Goal: Check status: Check status

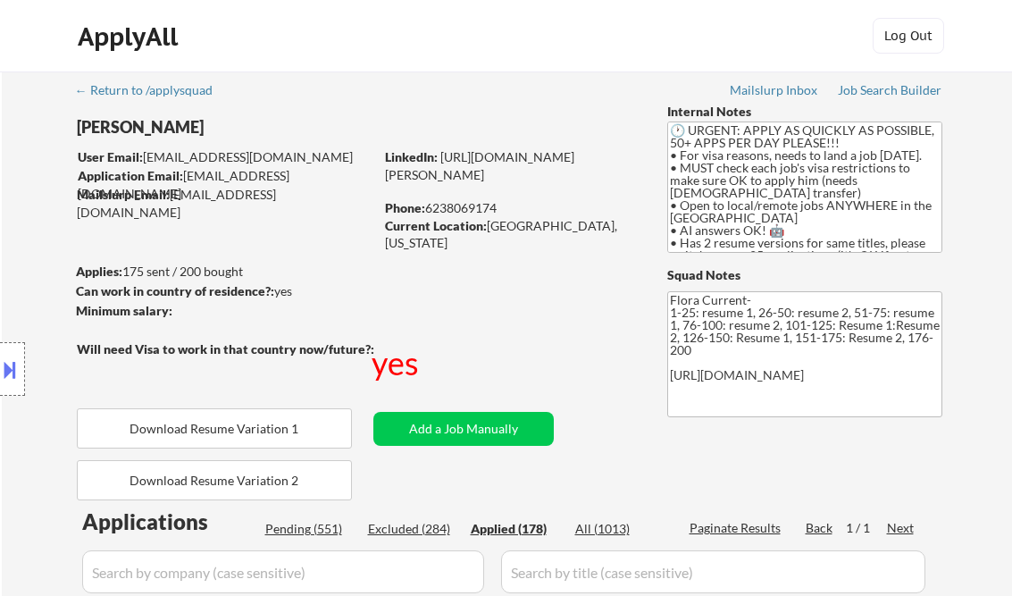
select select ""applied""
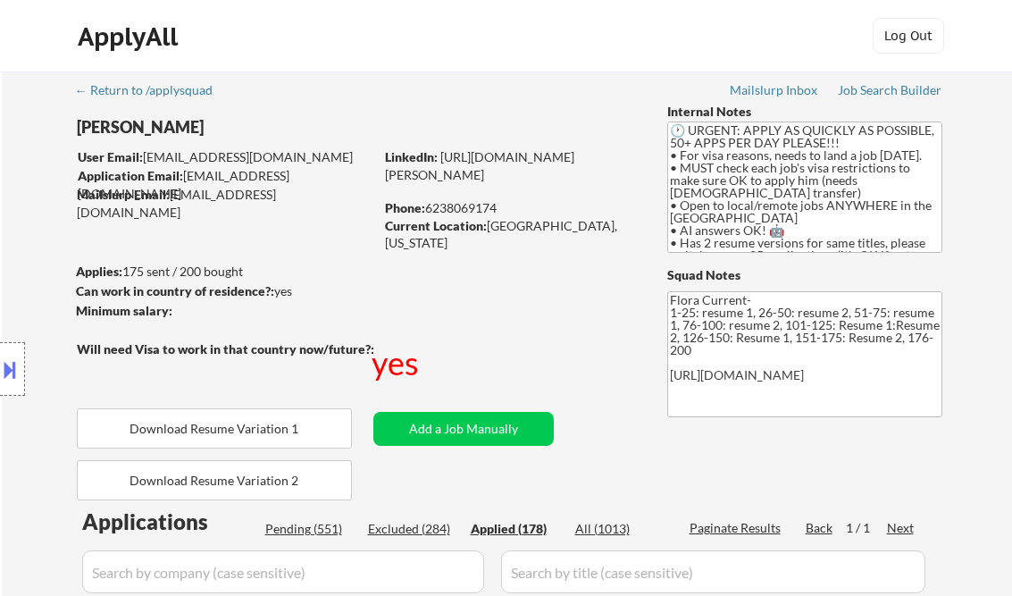
select select ""applied""
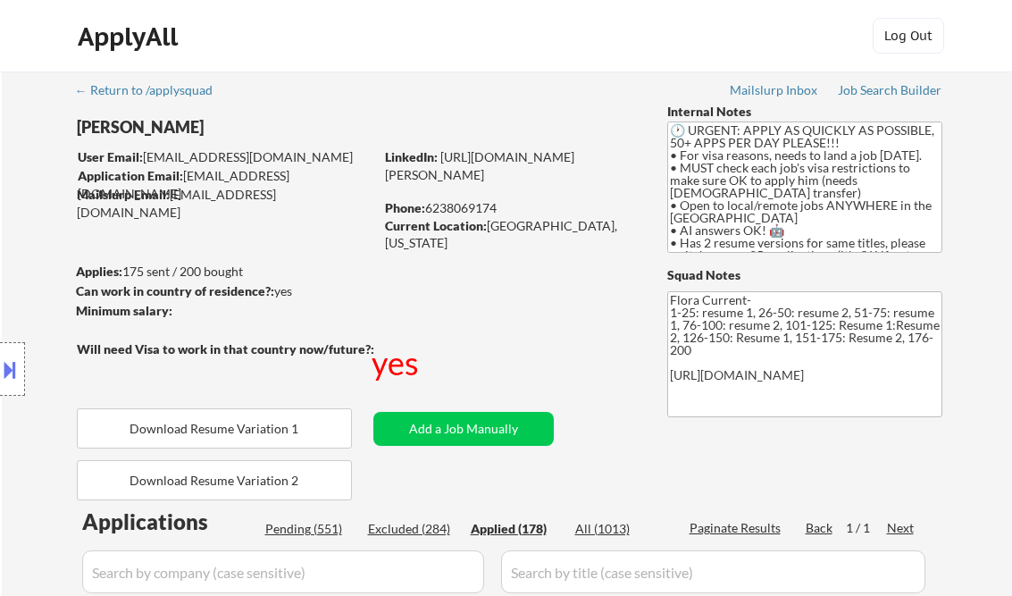
select select ""applied""
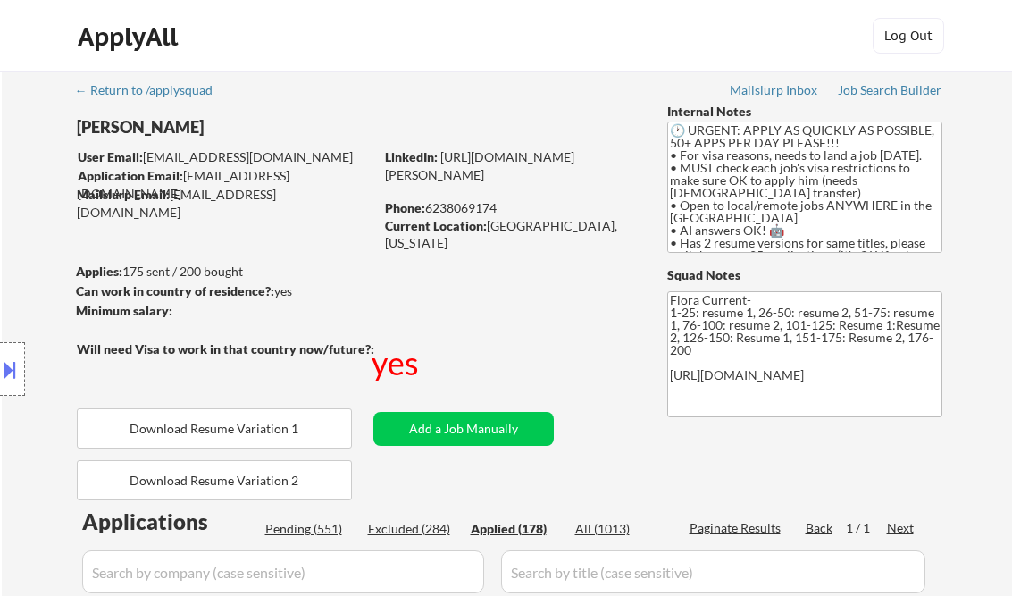
select select ""applied""
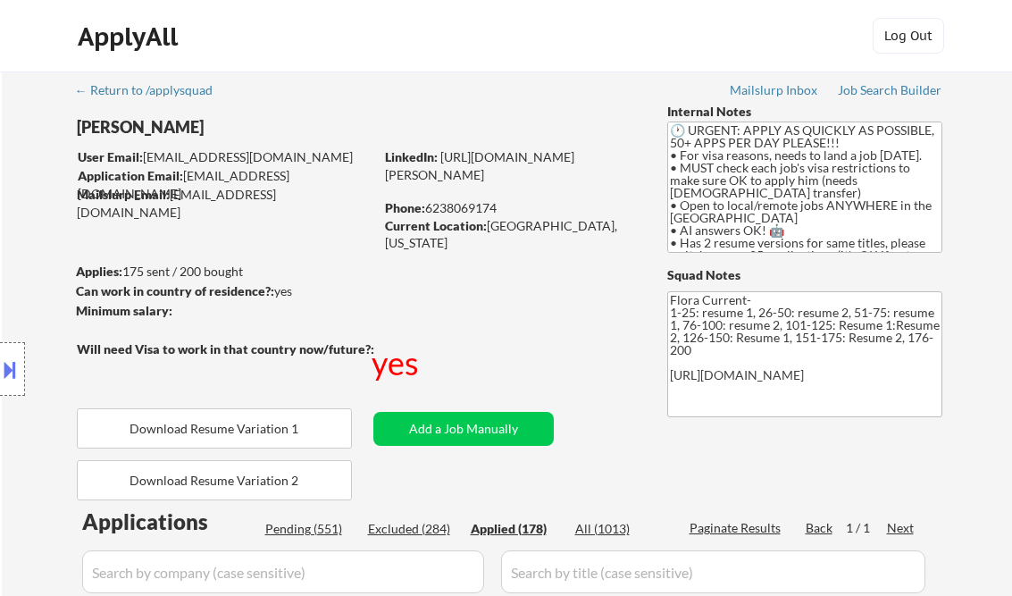
select select ""applied""
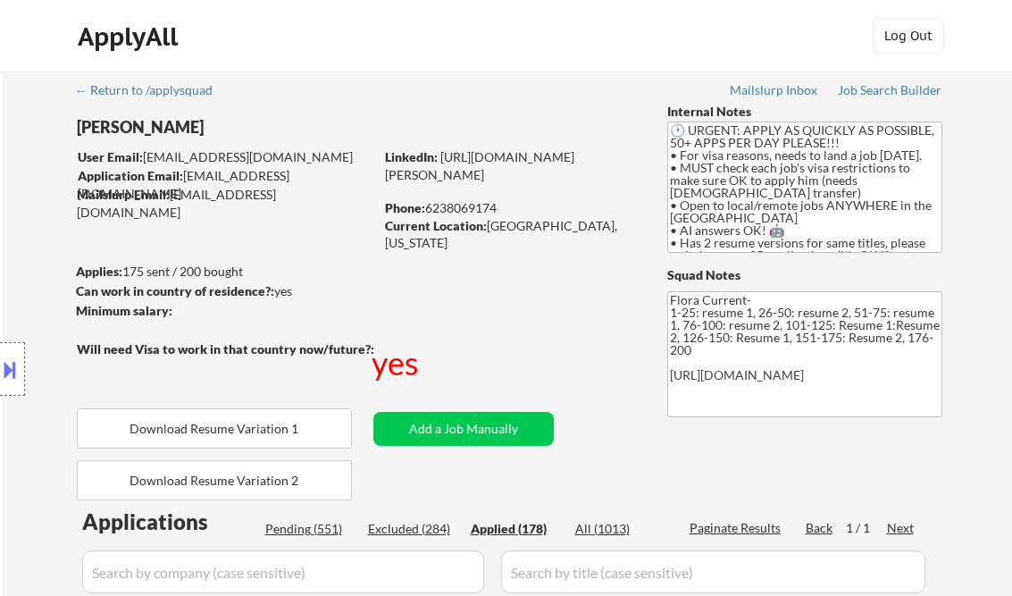
select select ""applied""
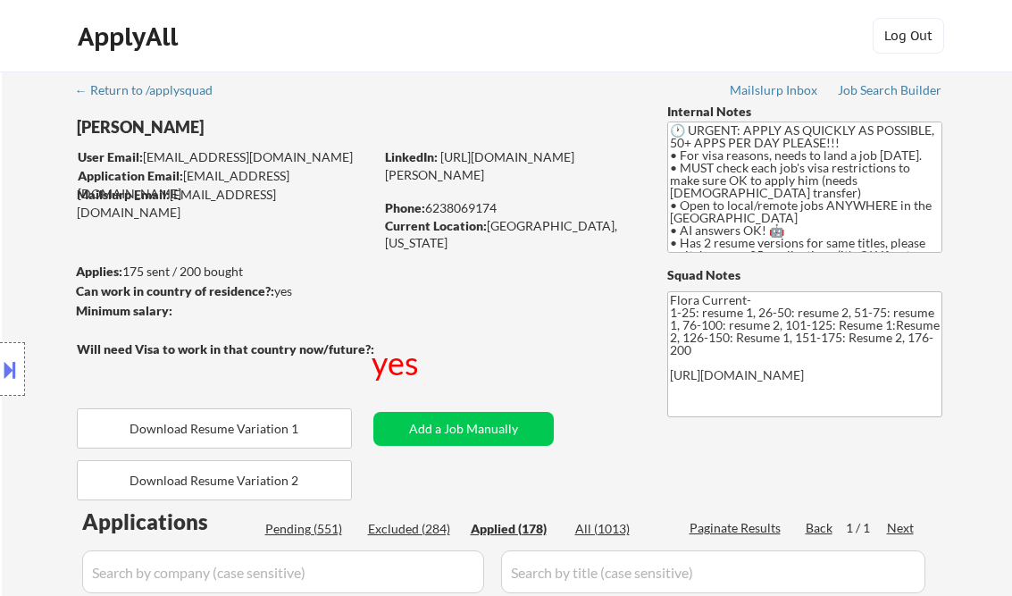
select select ""applied""
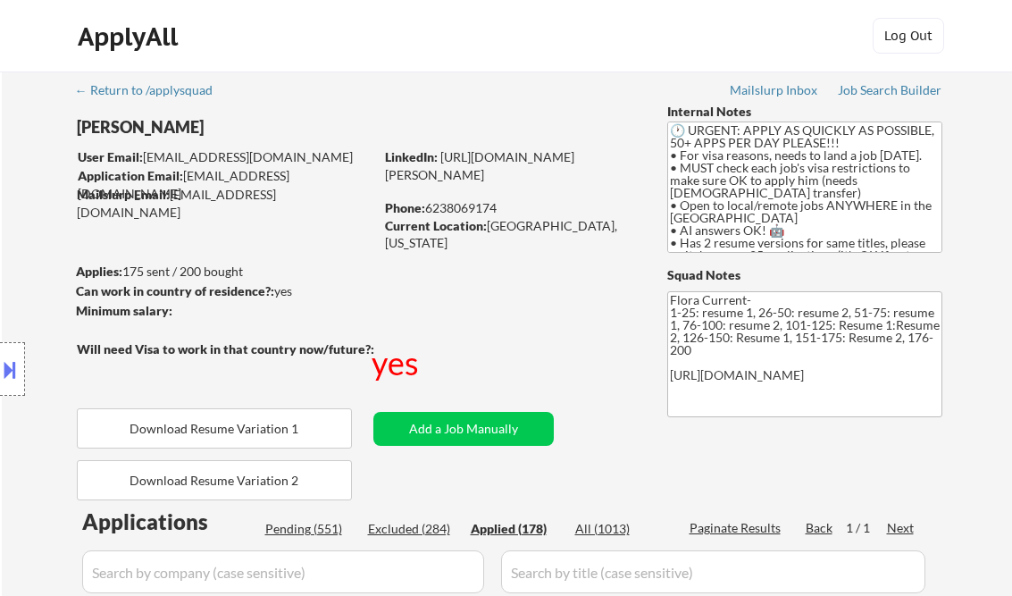
select select ""applied""
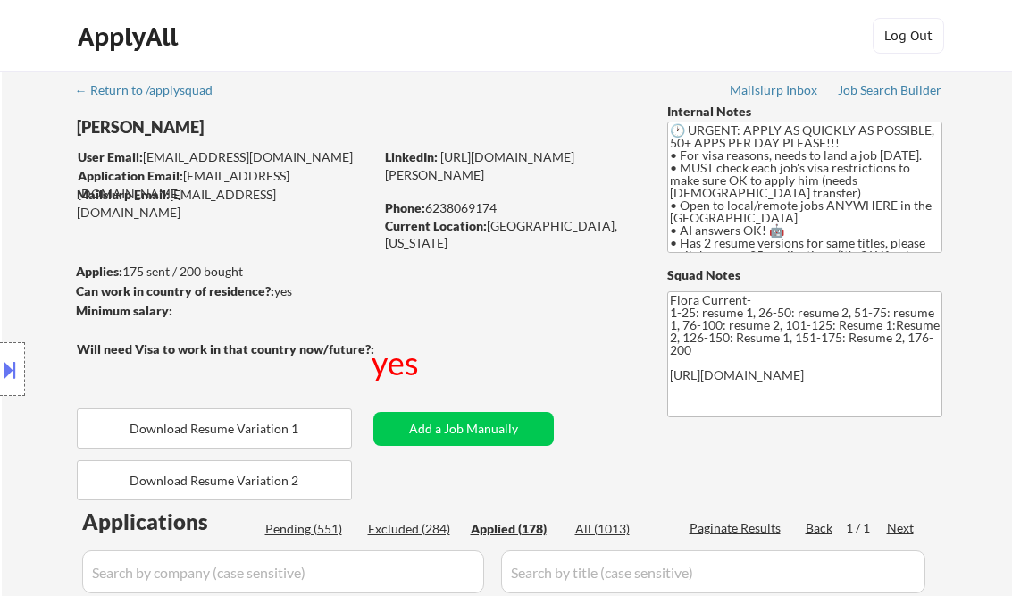
select select ""applied""
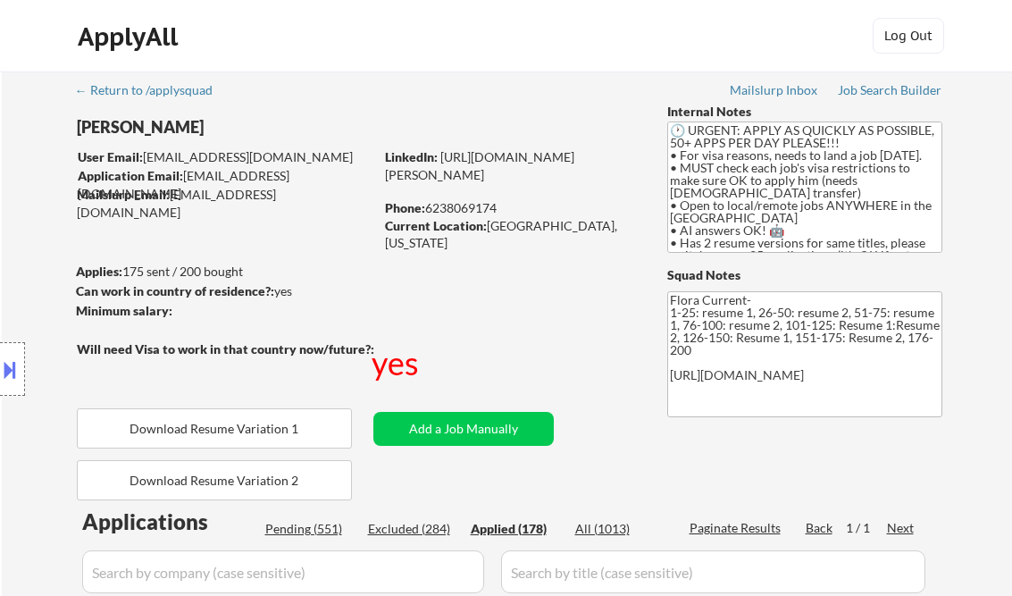
select select ""applied""
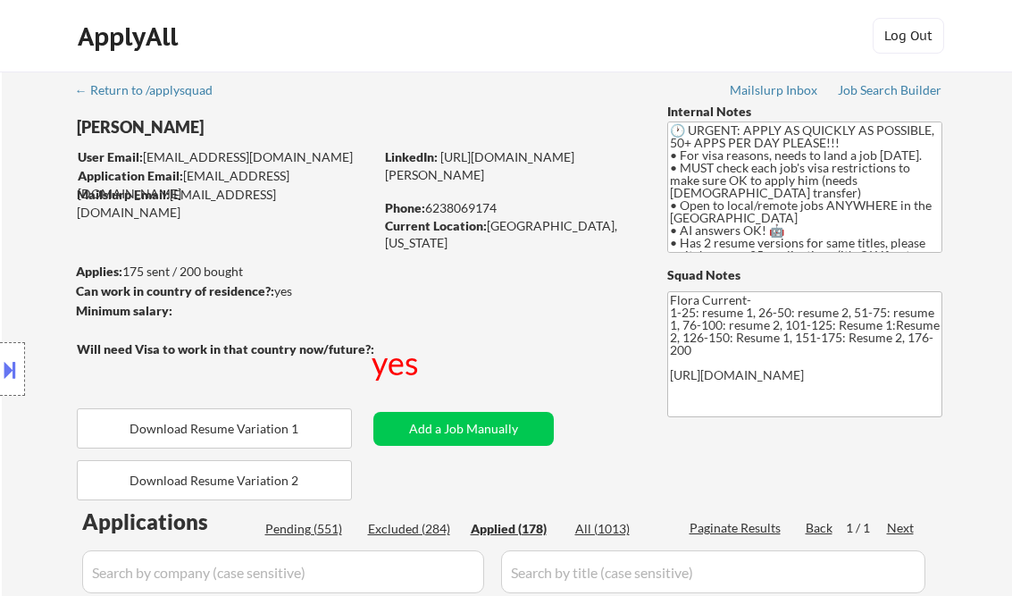
select select ""applied""
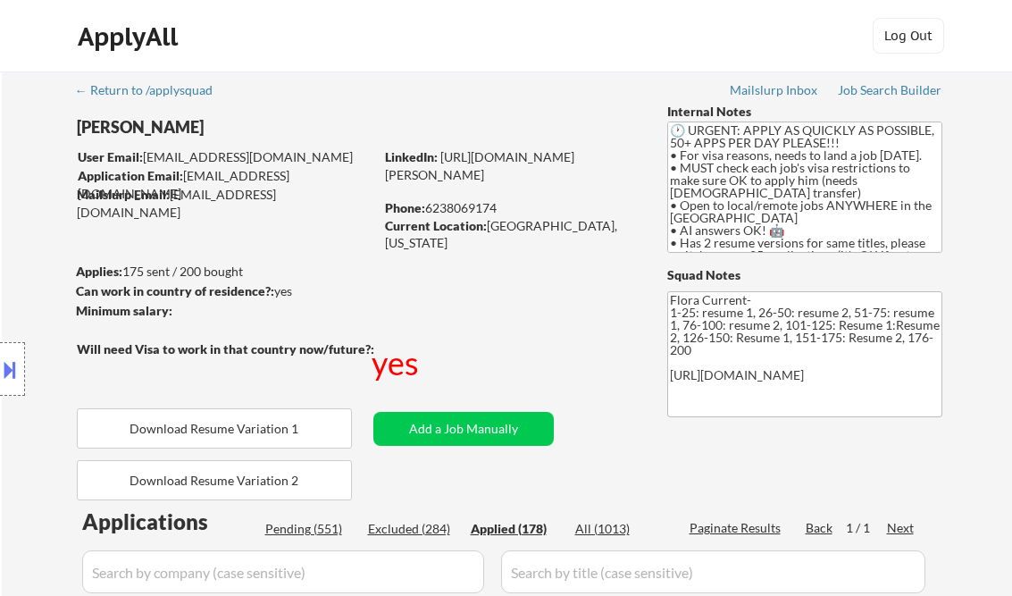
select select ""applied""
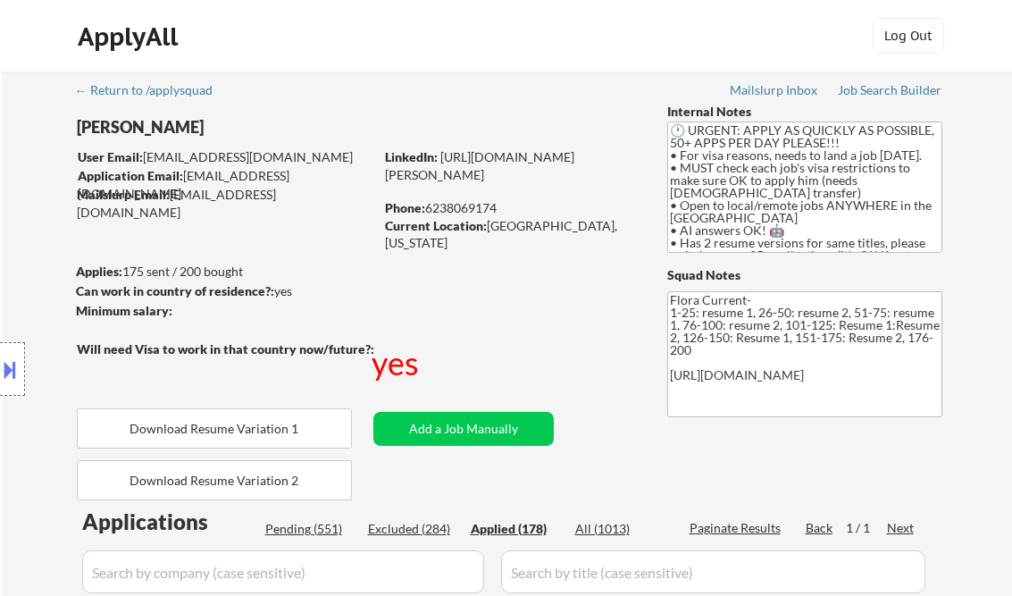
select select ""applied""
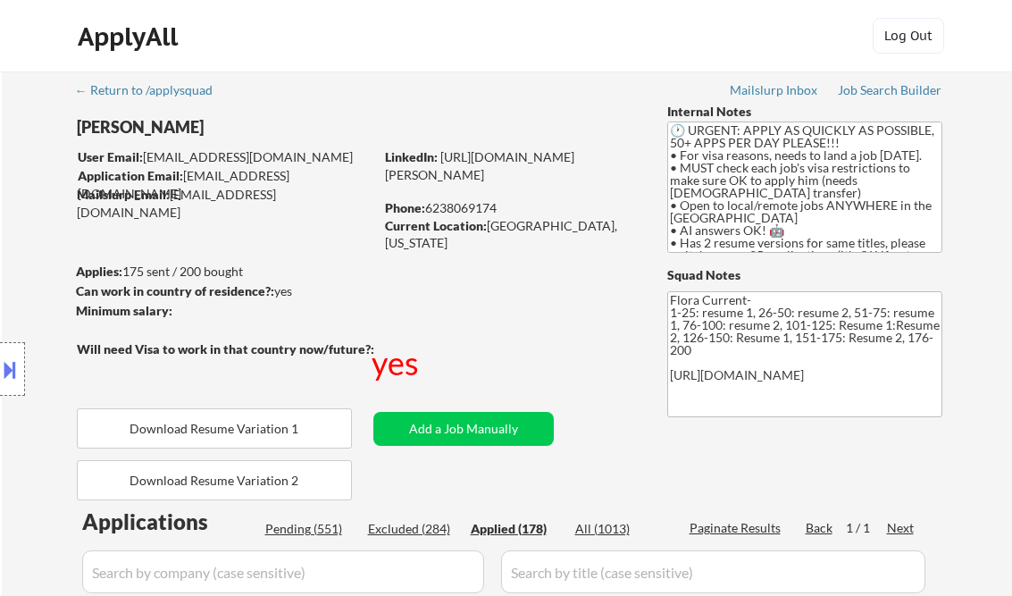
select select ""applied""
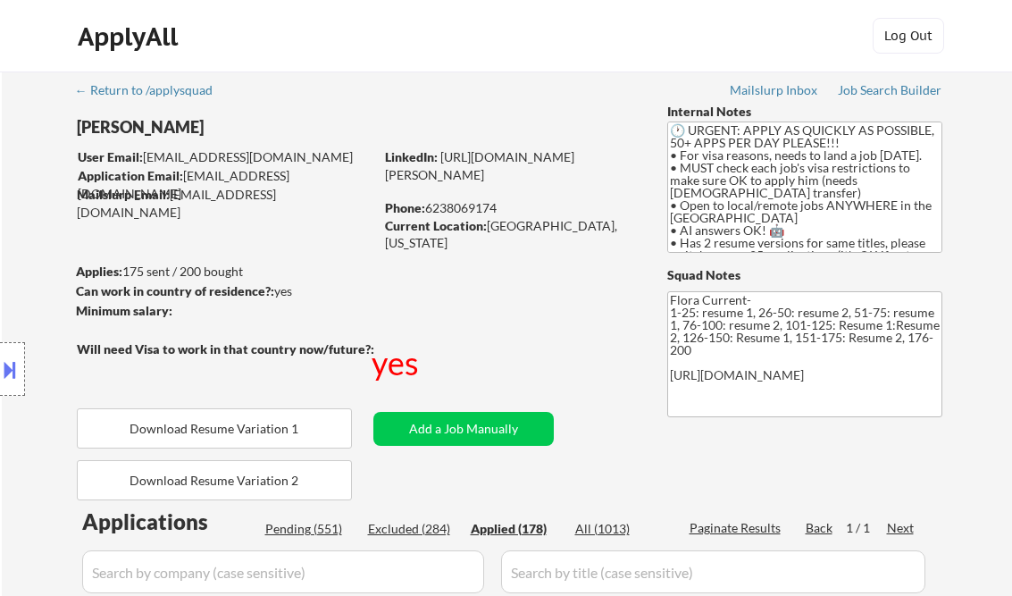
select select ""applied""
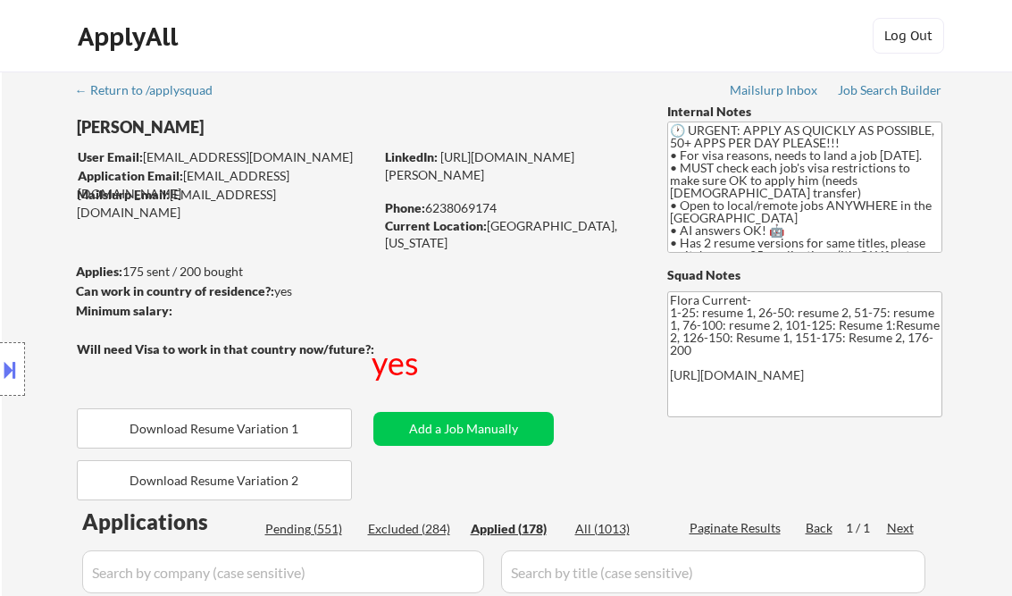
select select ""applied""
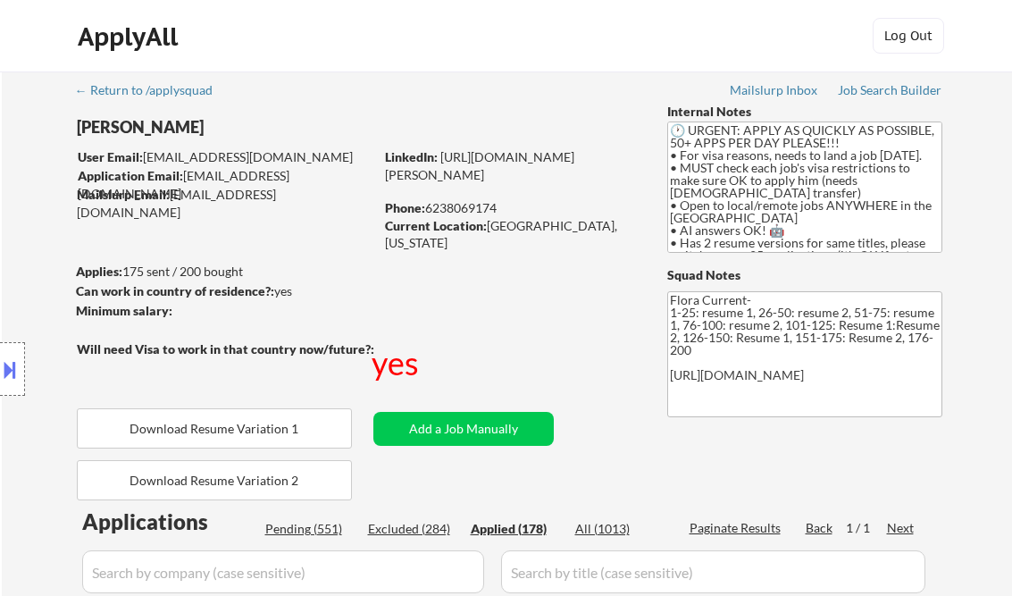
select select ""applied""
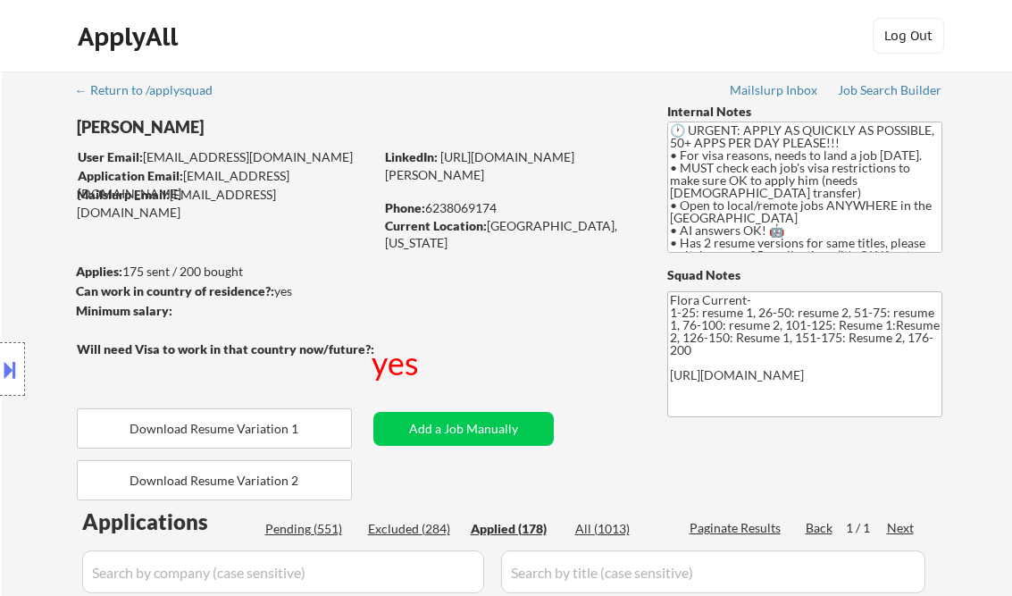
select select ""applied""
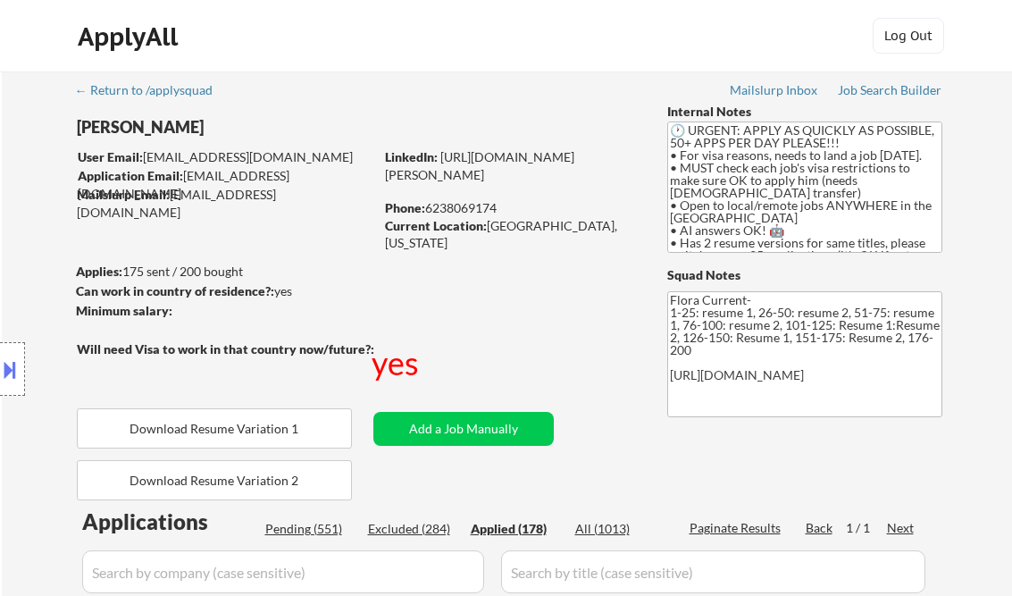
select select ""applied""
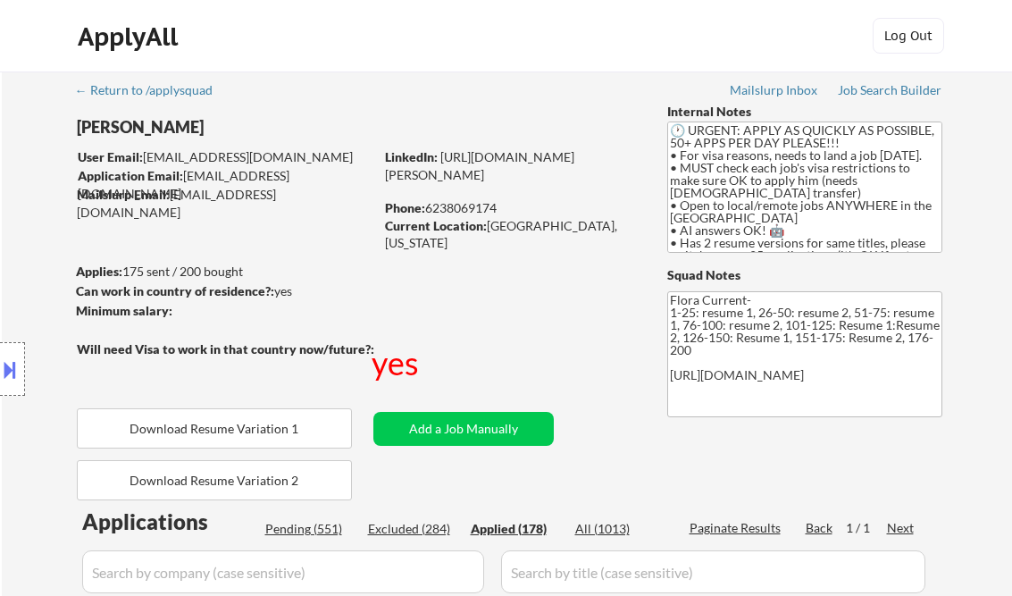
select select ""applied""
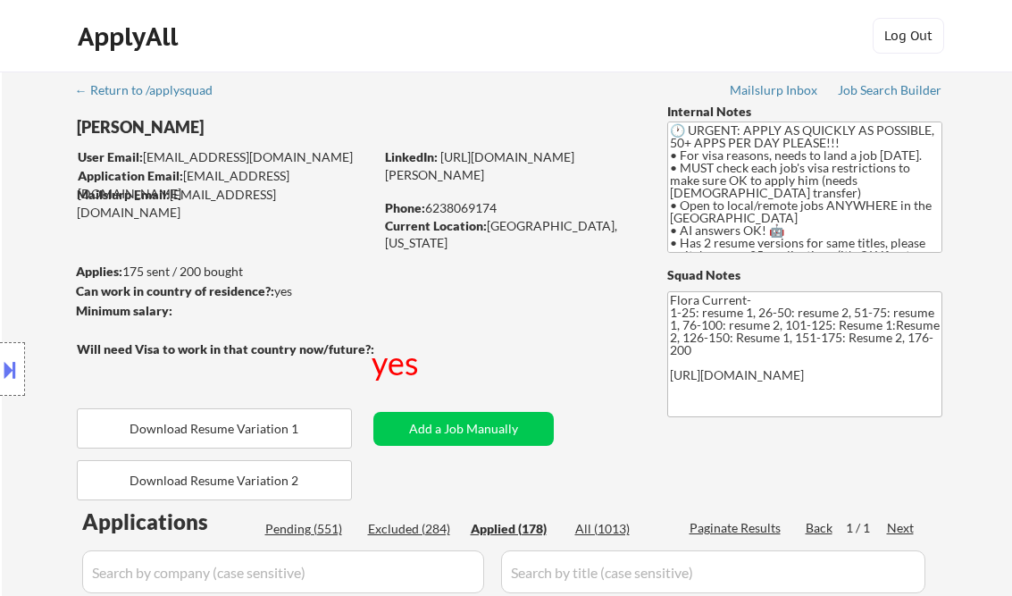
select select ""applied""
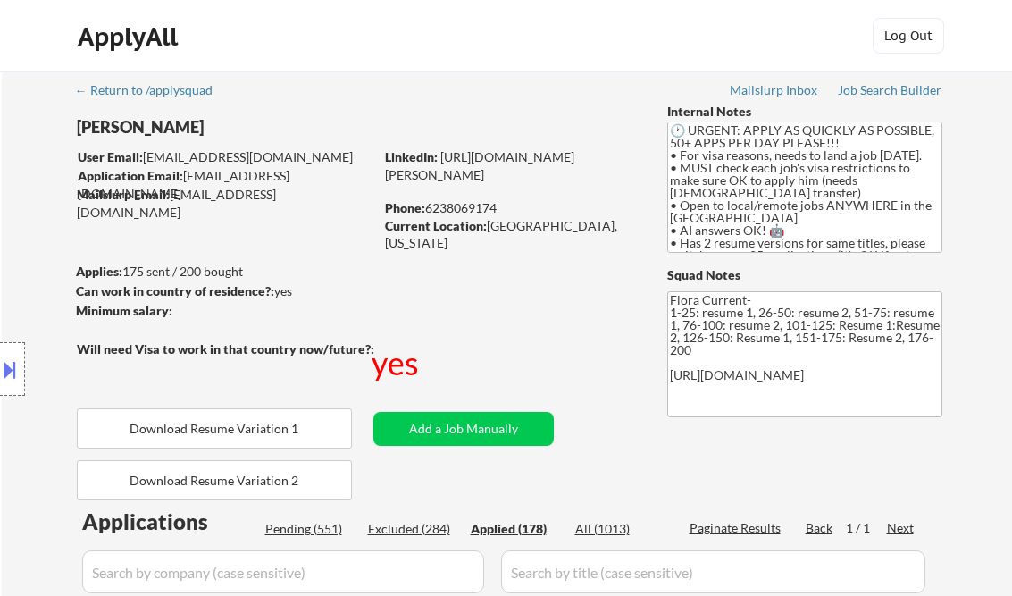
select select ""applied""
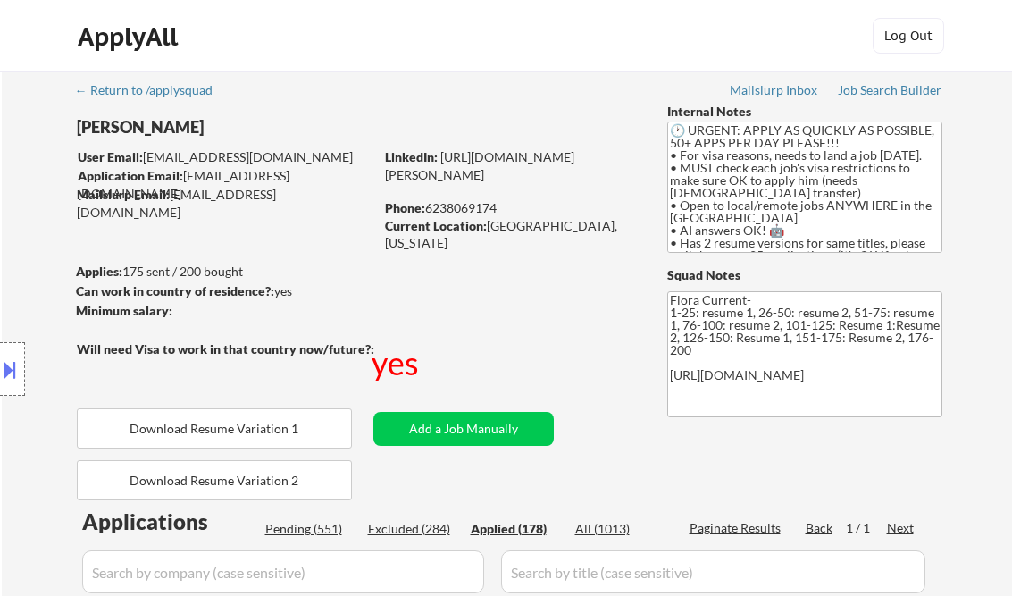
select select ""applied""
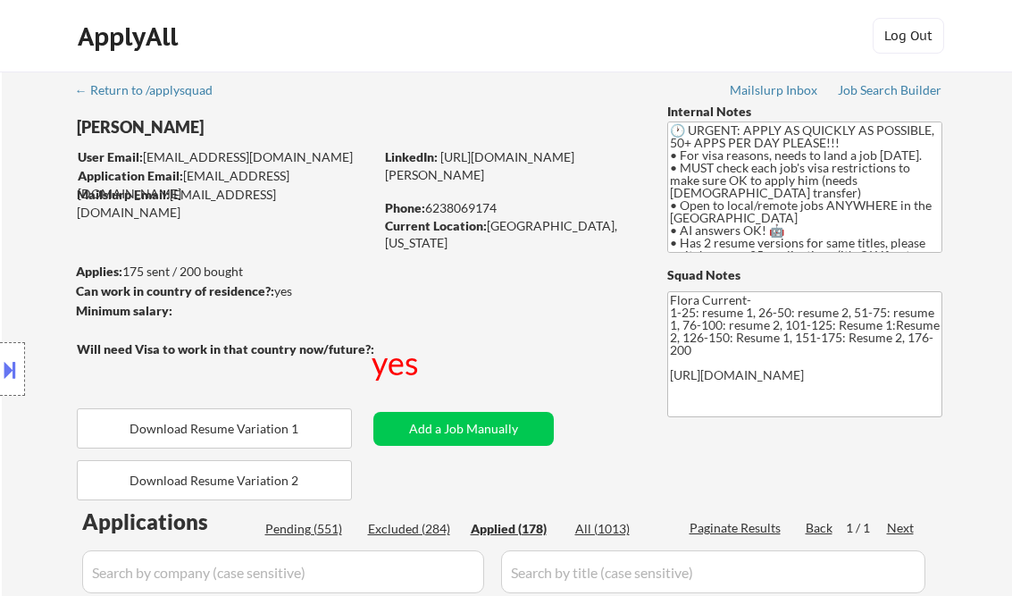
select select ""applied""
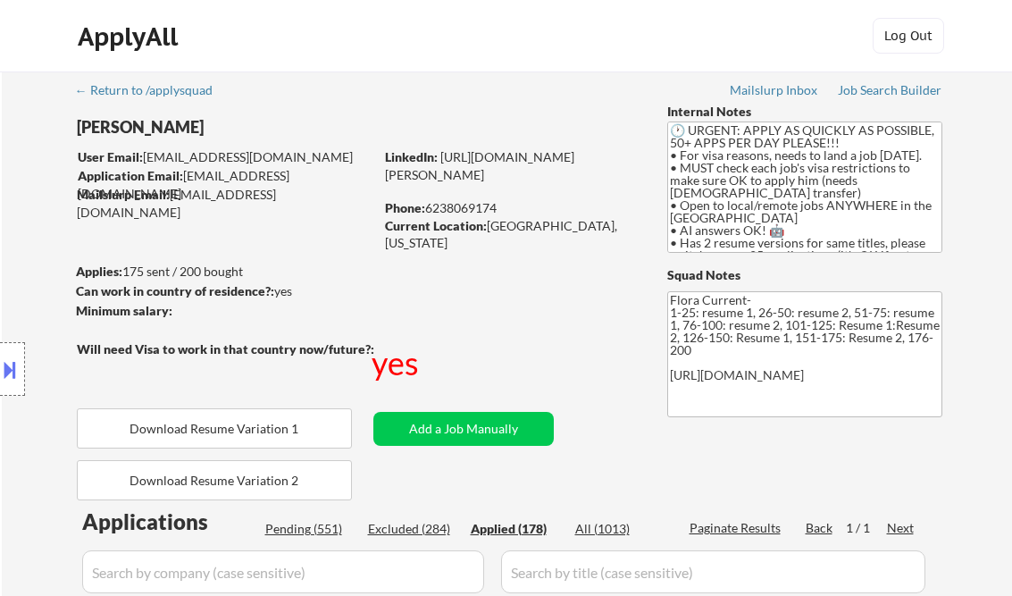
select select ""applied""
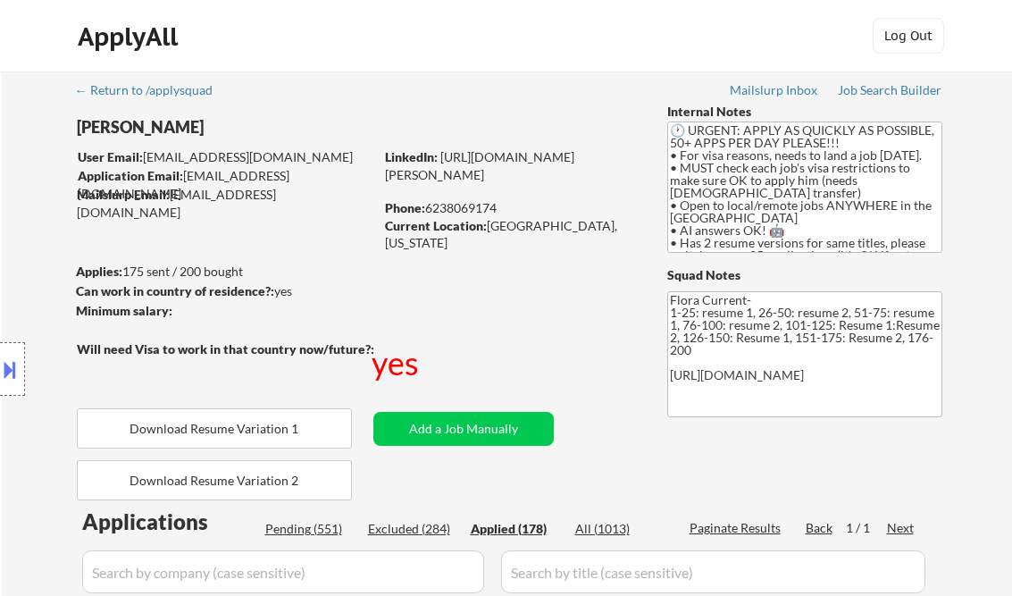
select select ""applied""
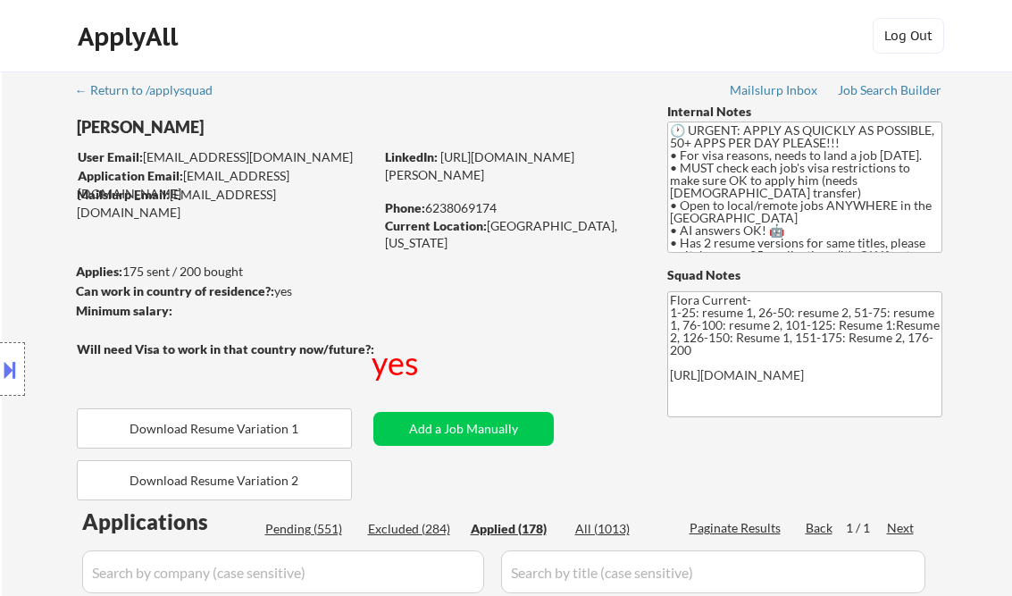
select select ""applied""
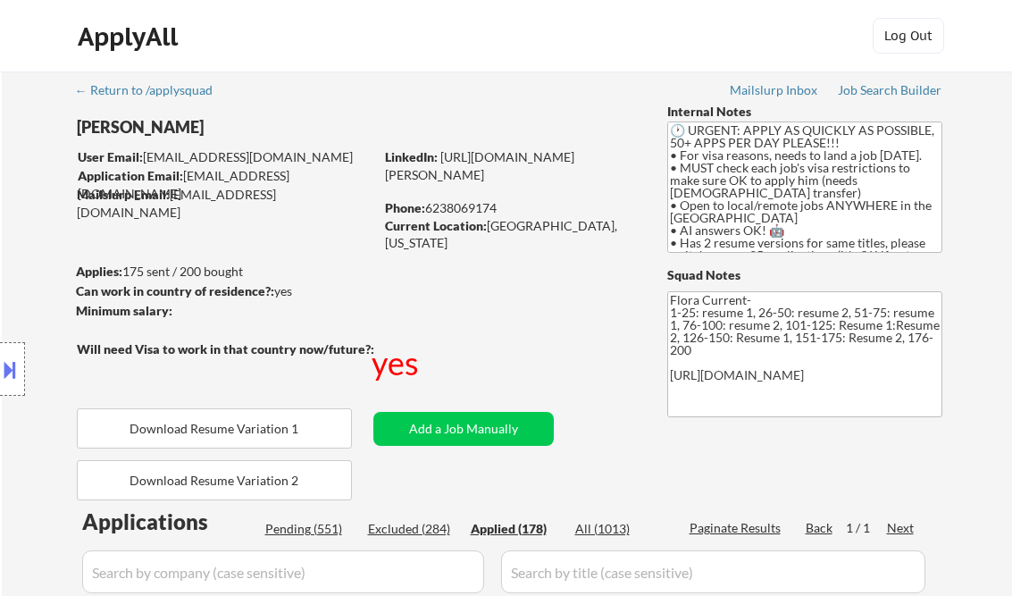
select select ""applied""
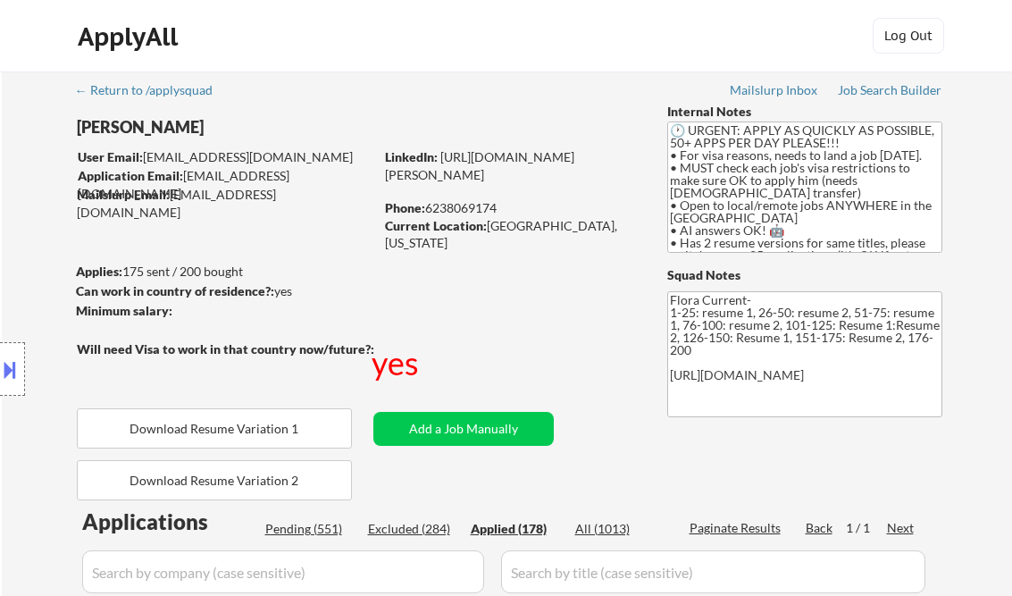
select select ""applied""
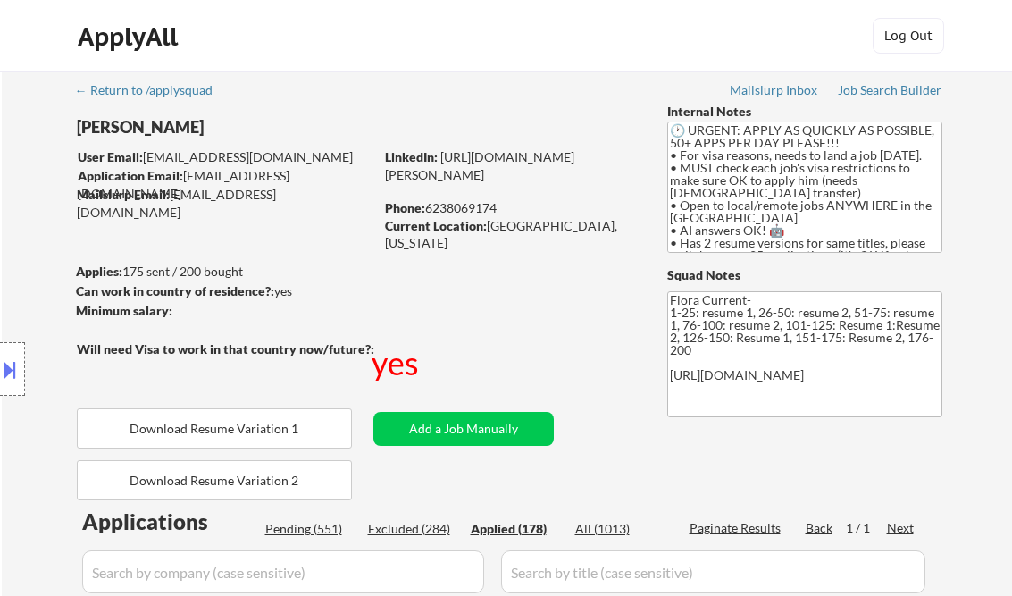
select select ""applied""
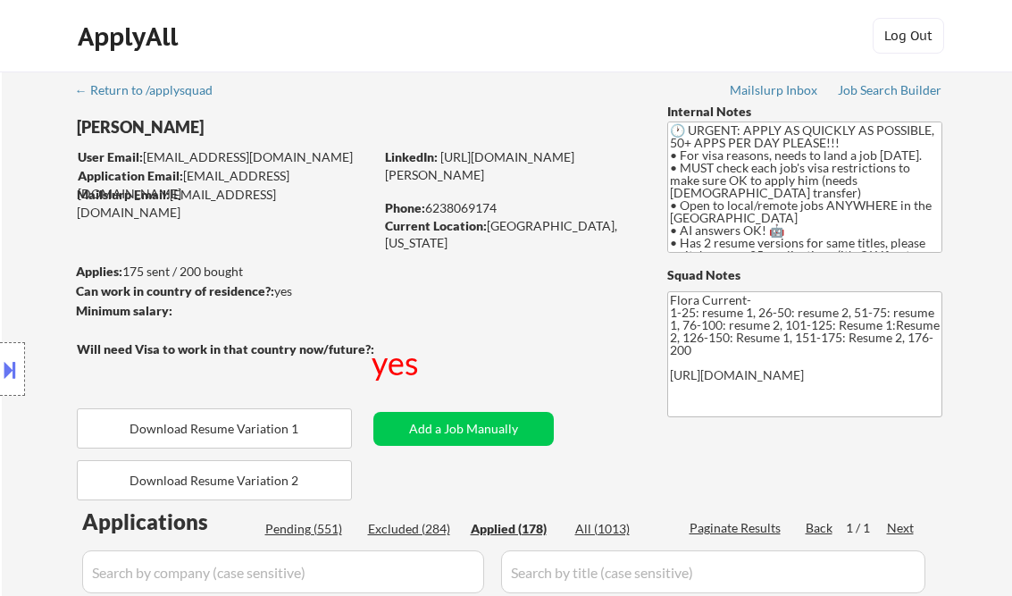
select select ""applied""
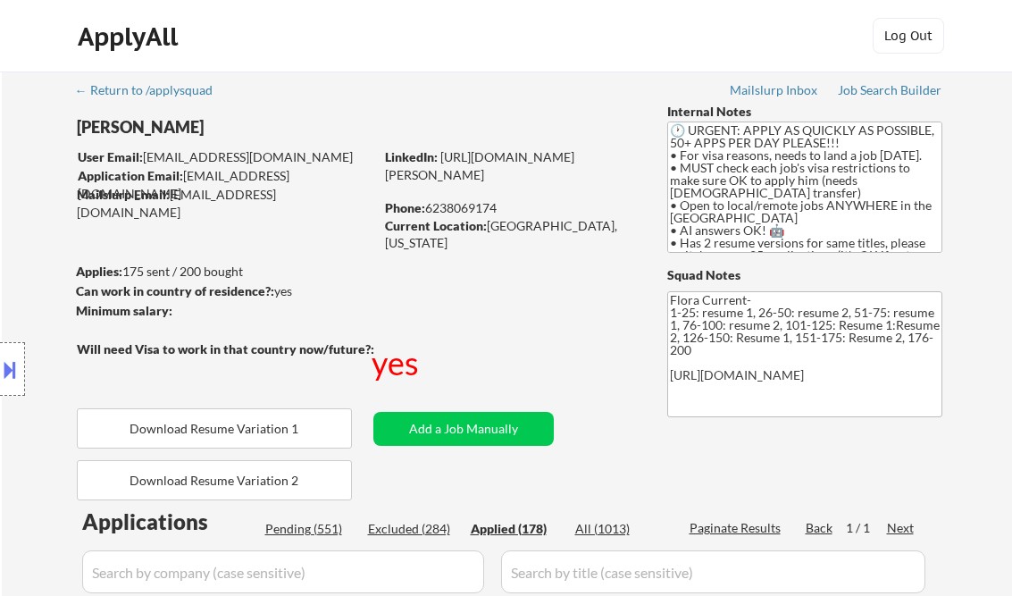
select select ""applied""
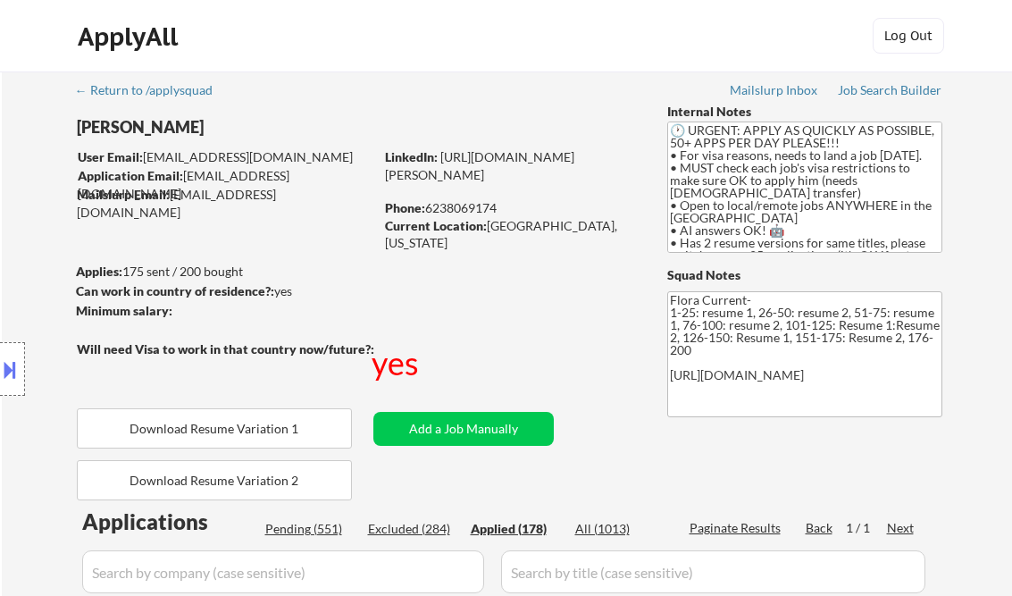
select select ""applied""
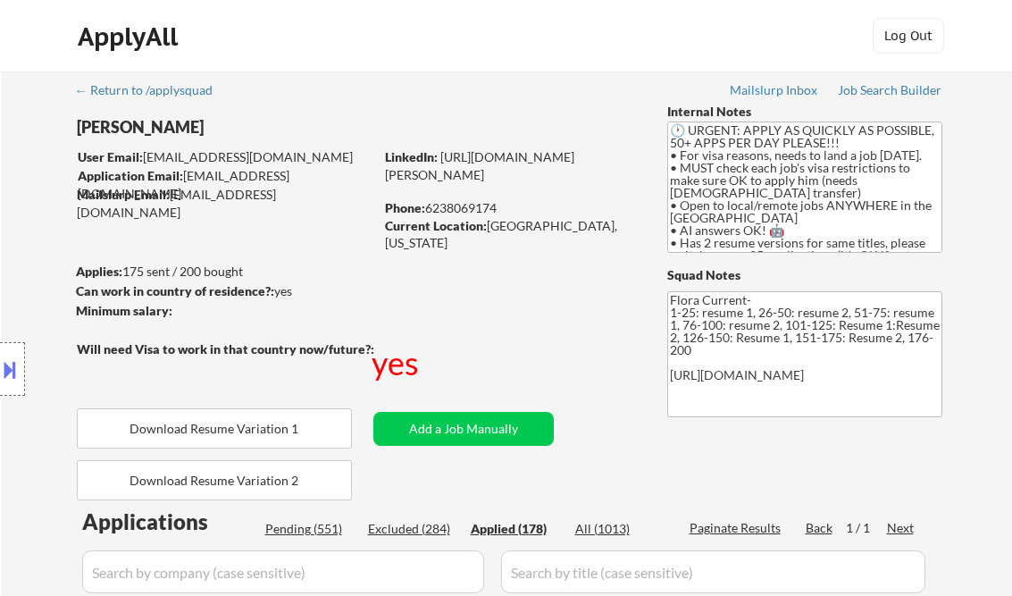
select select ""applied""
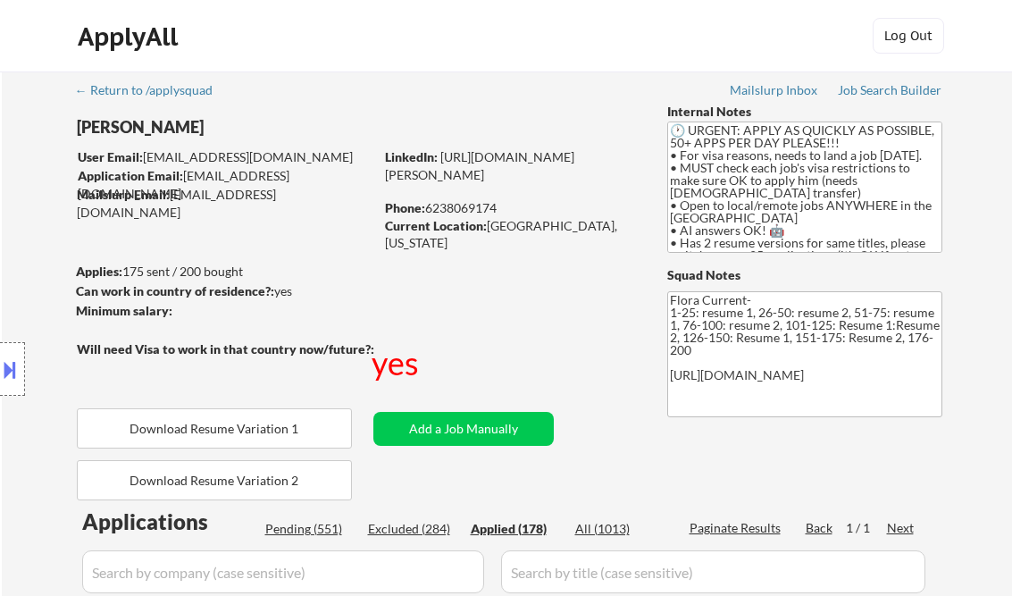
select select ""applied""
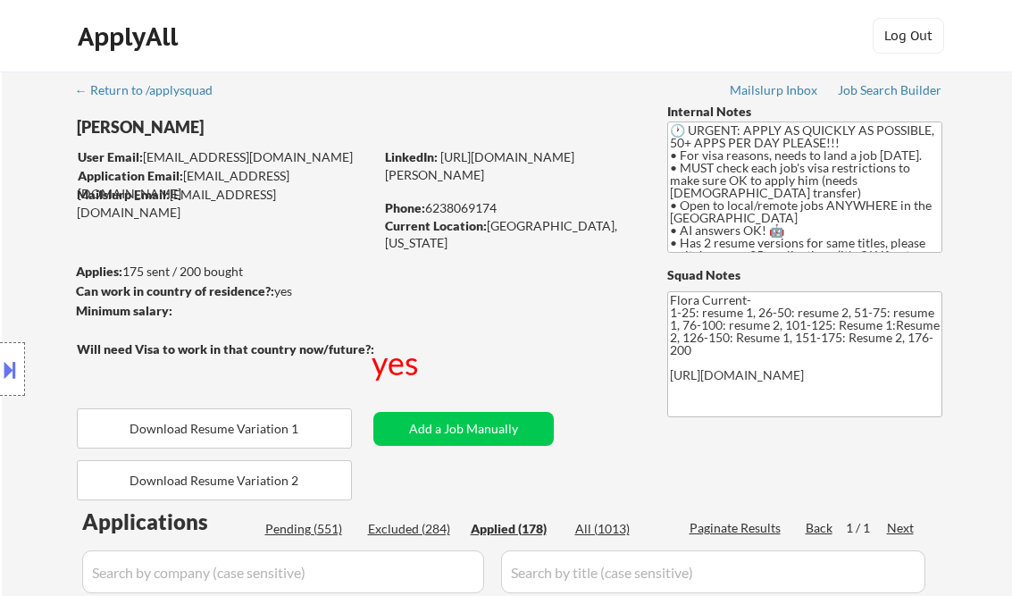
select select ""applied""
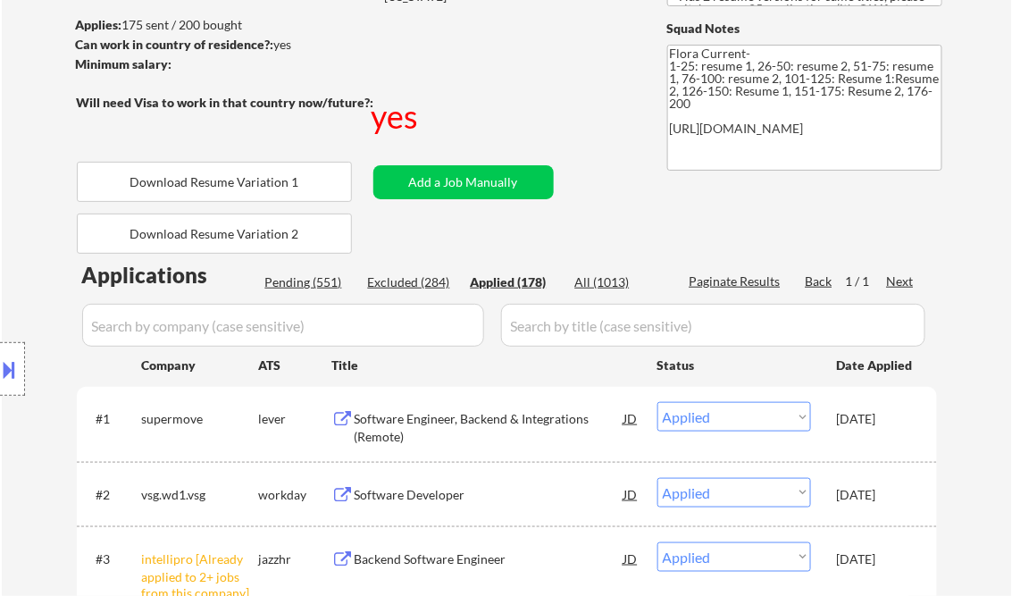
scroll to position [61, 0]
select select ""applied""
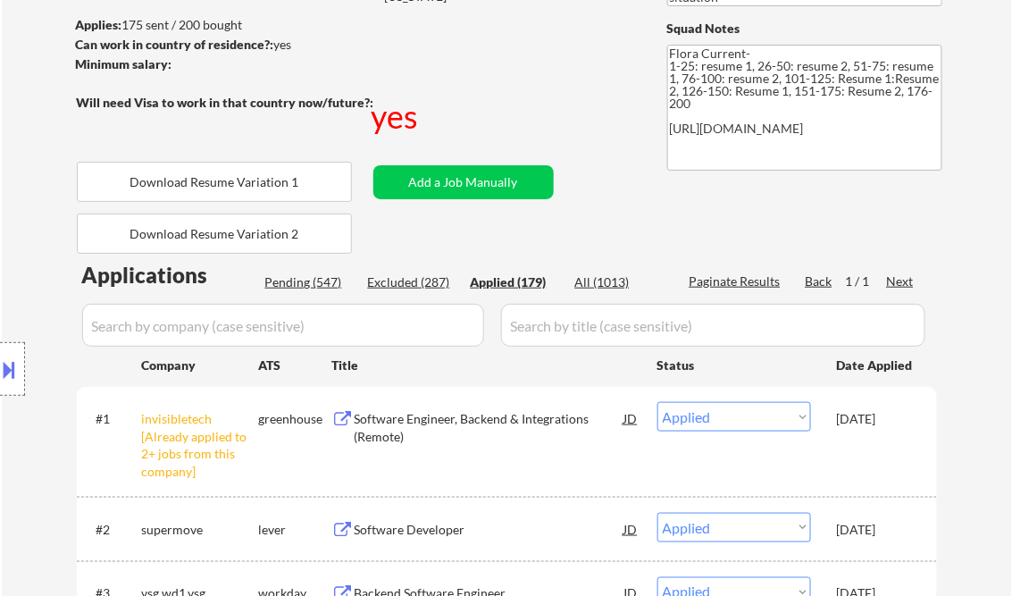
select select ""applied""
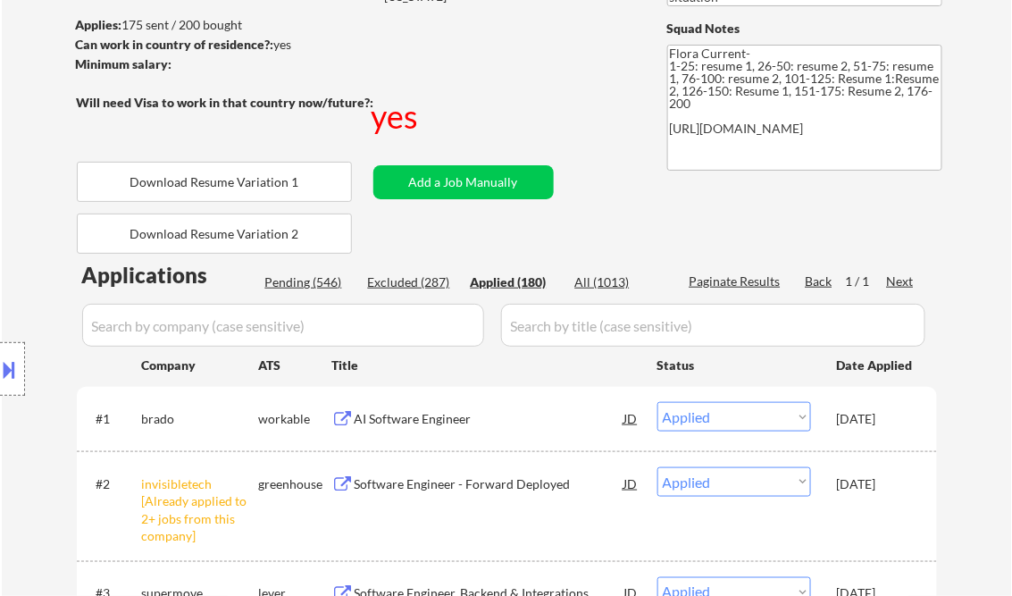
select select ""applied""
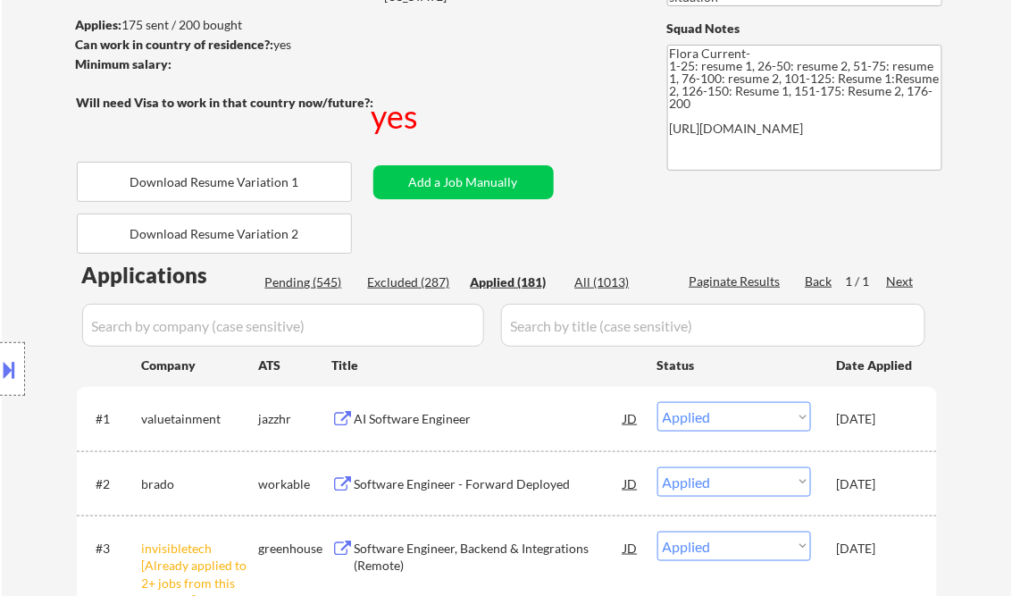
select select ""applied""
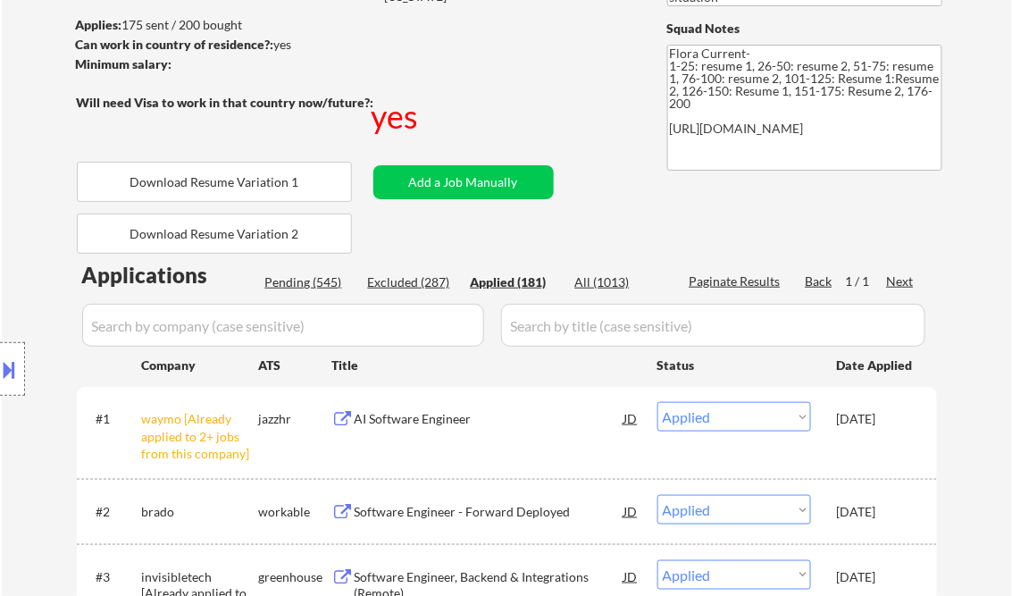
scroll to position [6944, 0]
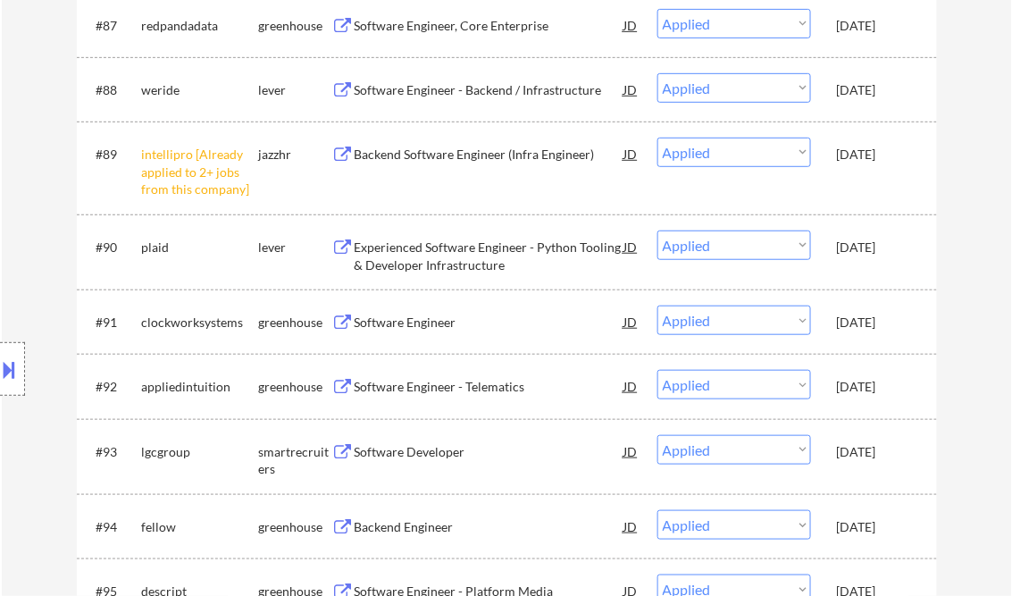
select select ""applied""
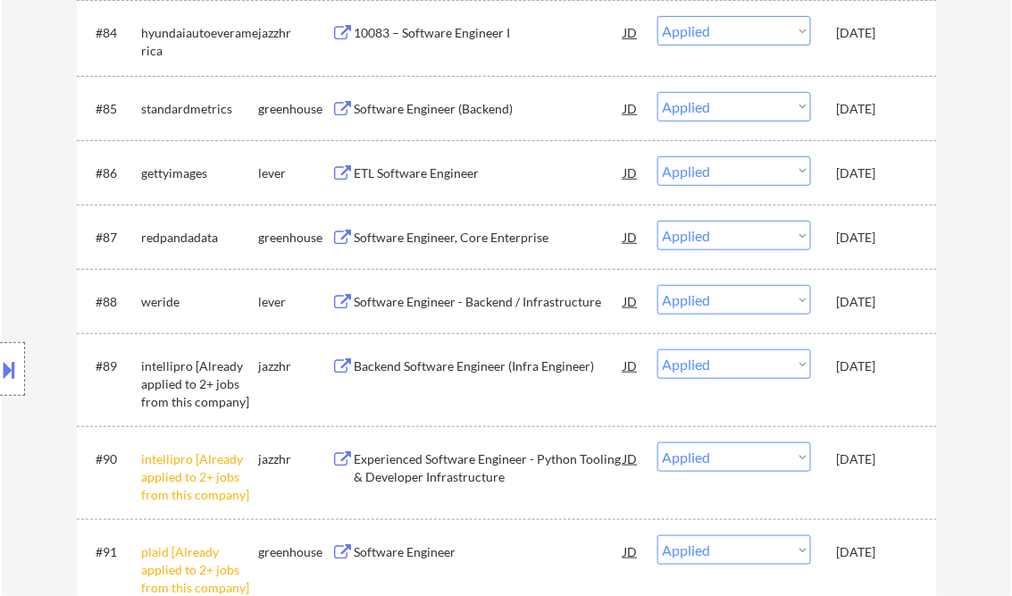
select select ""applied""
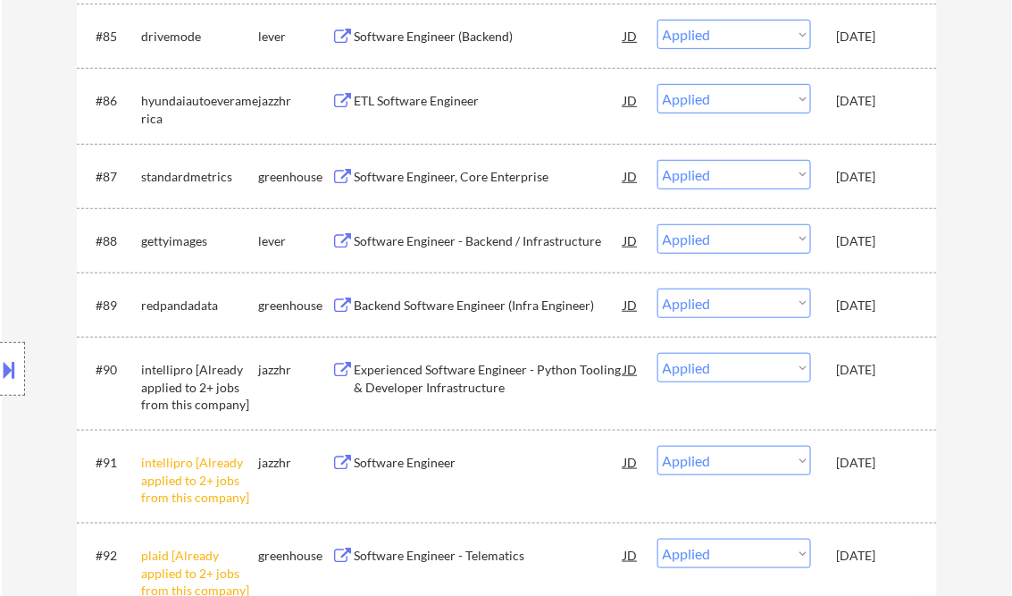
select select ""applied""
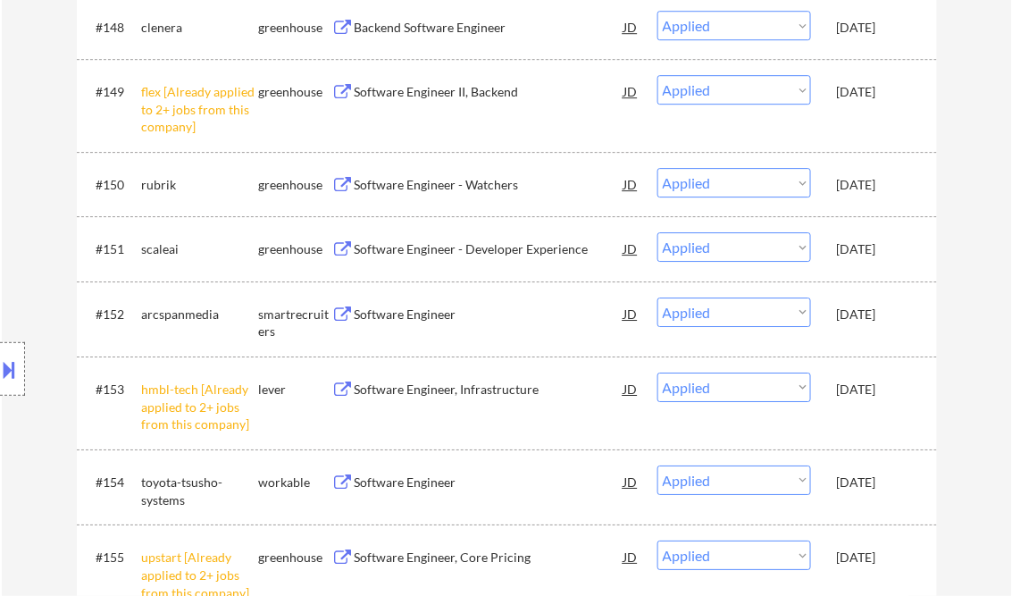
scroll to position [11039, 0]
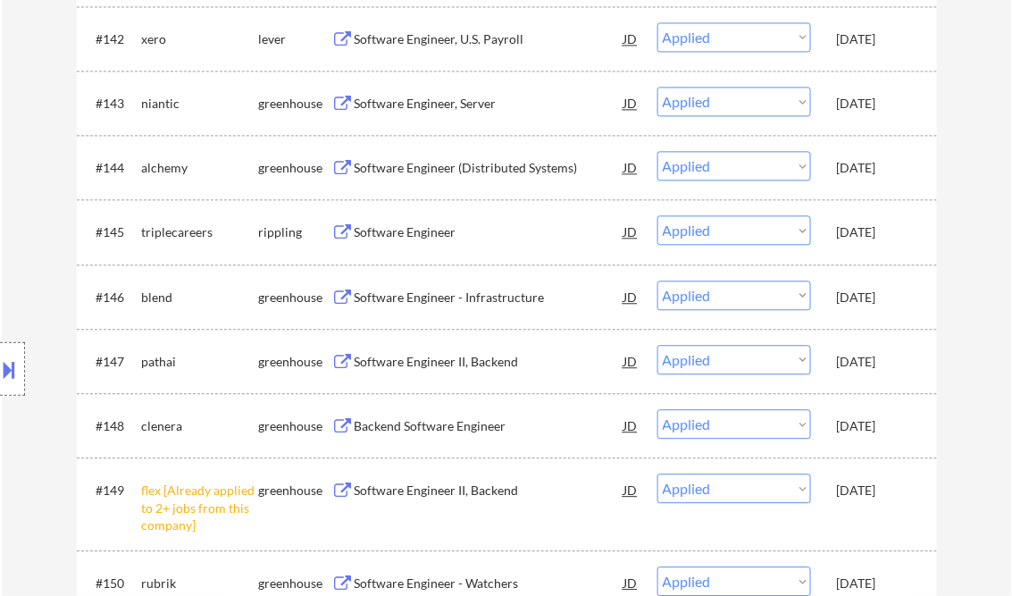
select select ""applied""
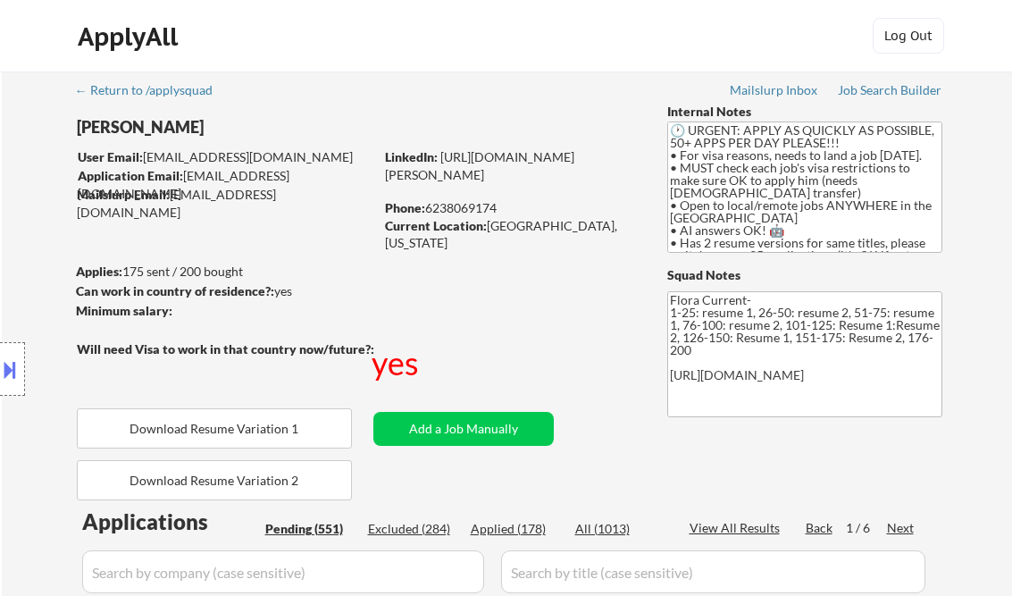
select select ""pending""
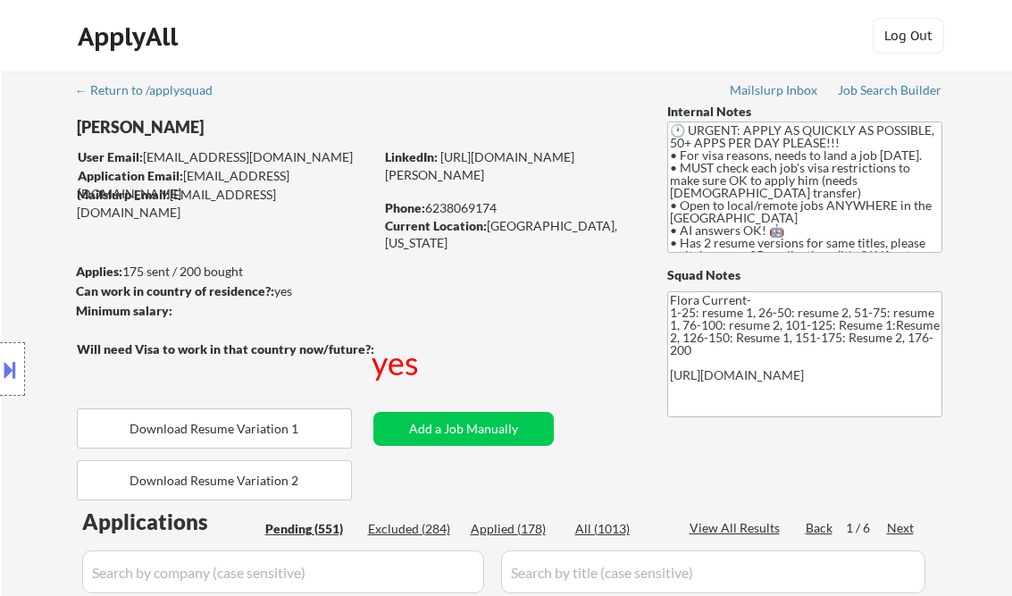
select select ""pending""
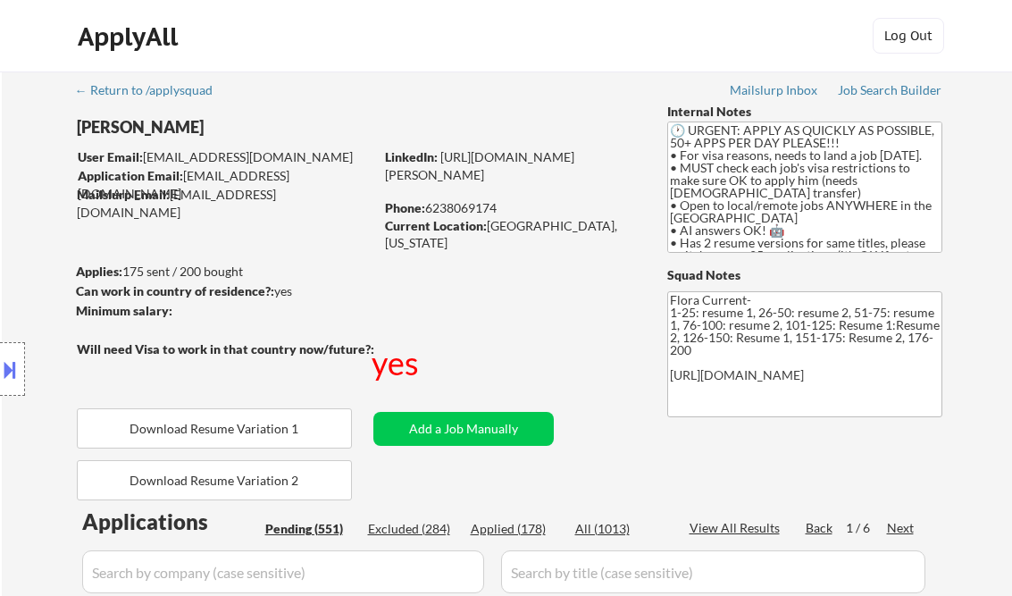
select select ""pending""
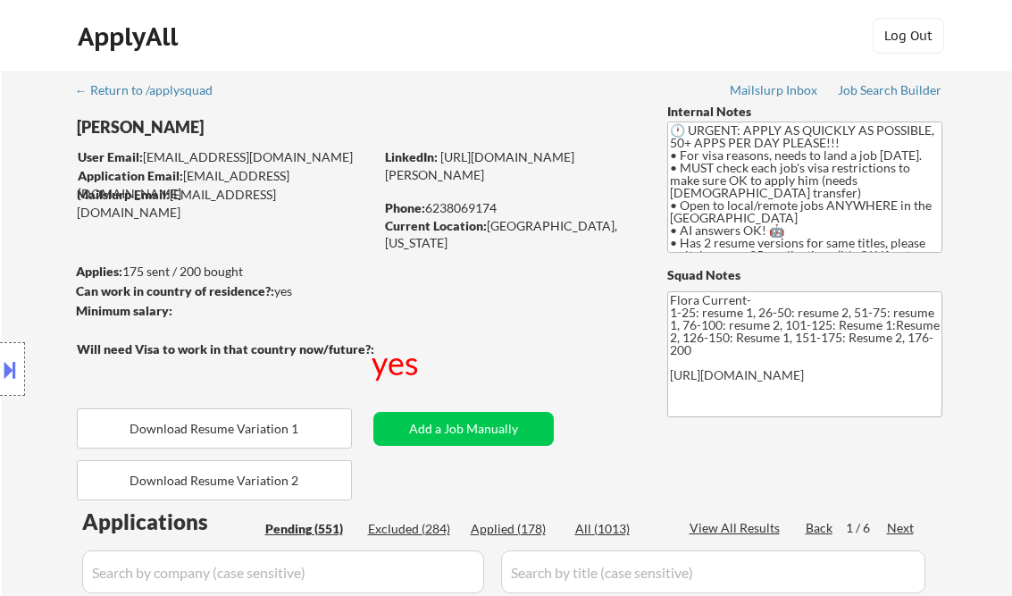
select select ""pending""
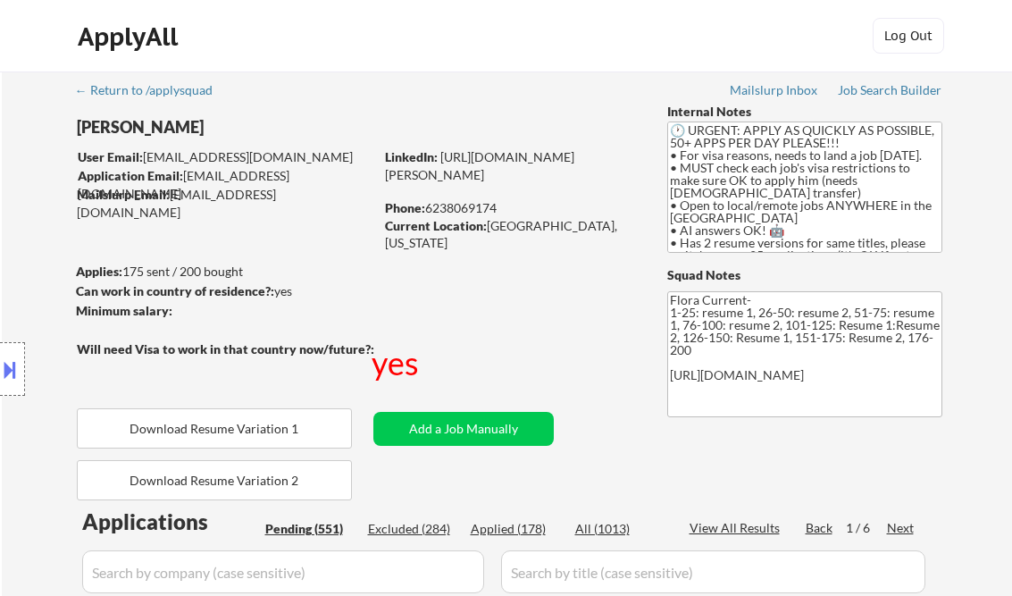
select select ""pending""
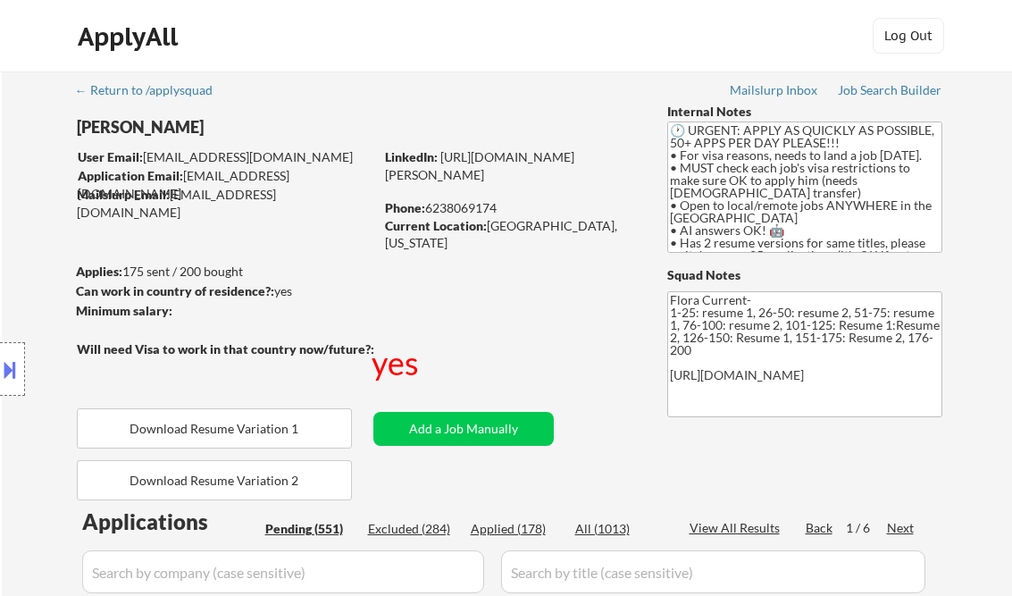
select select ""pending""
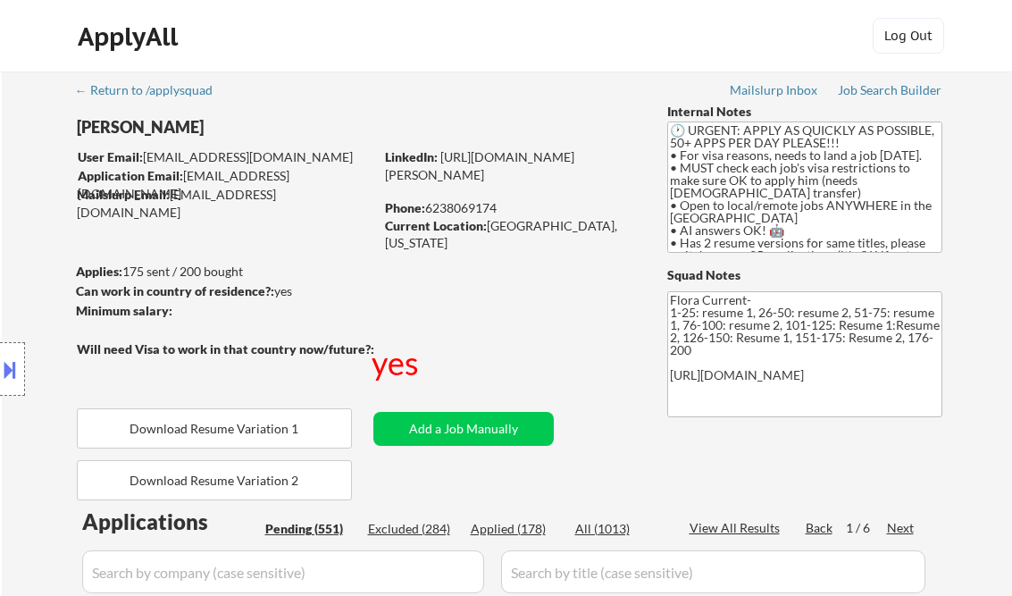
select select ""pending""
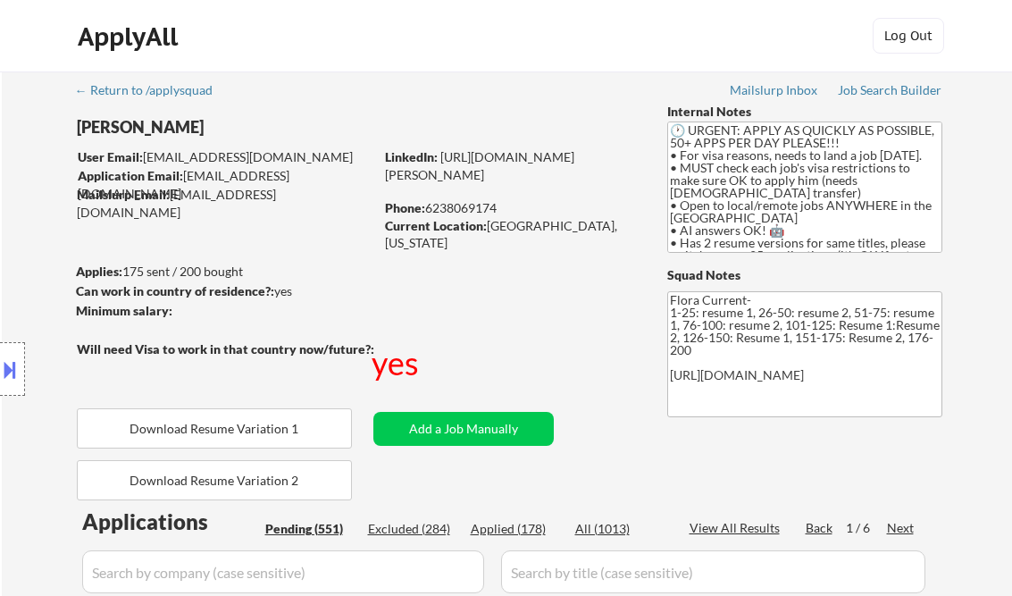
select select ""pending""
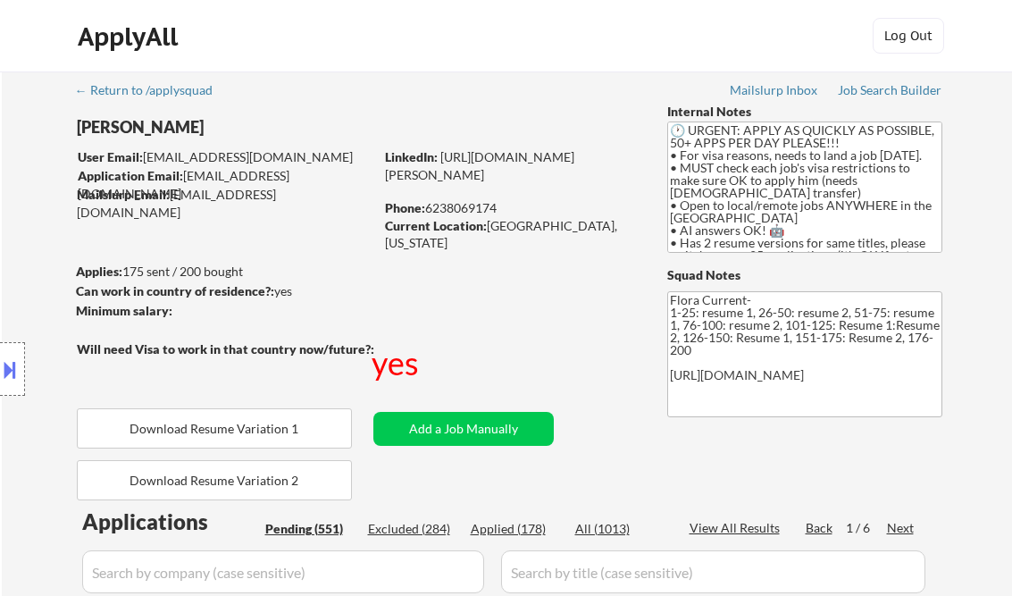
select select ""pending""
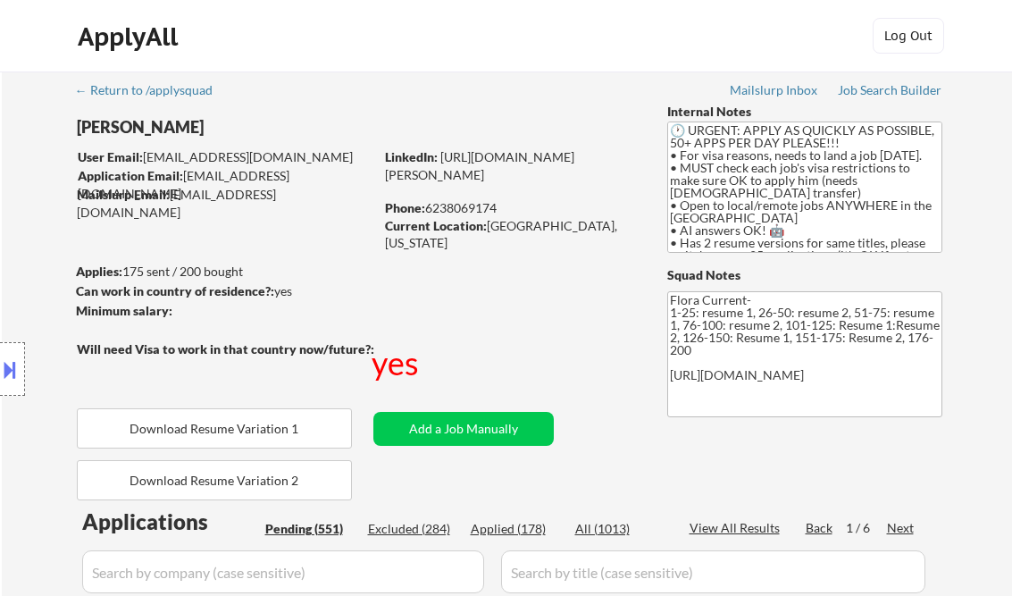
select select ""pending""
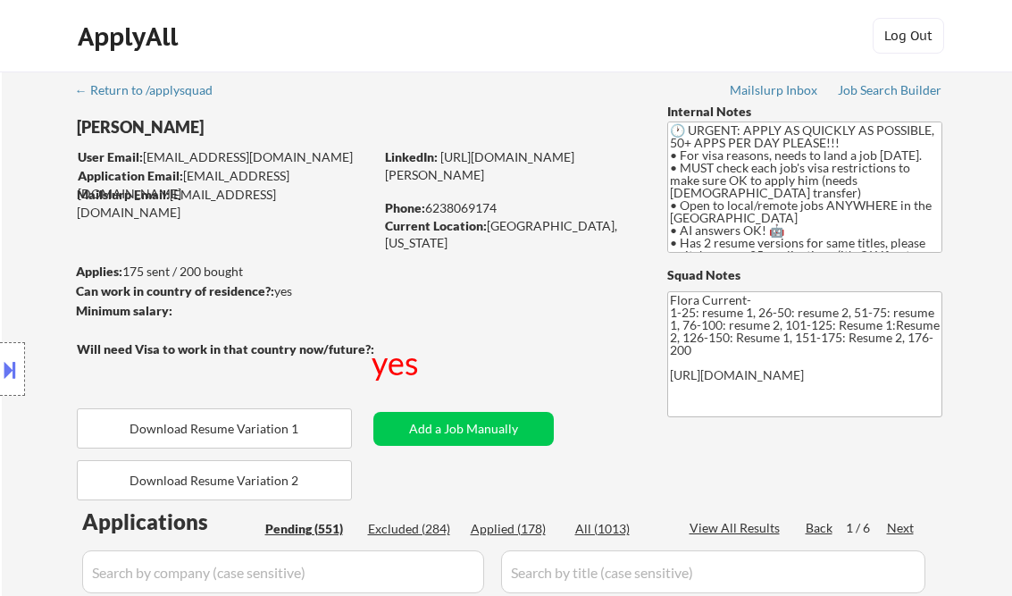
select select ""pending""
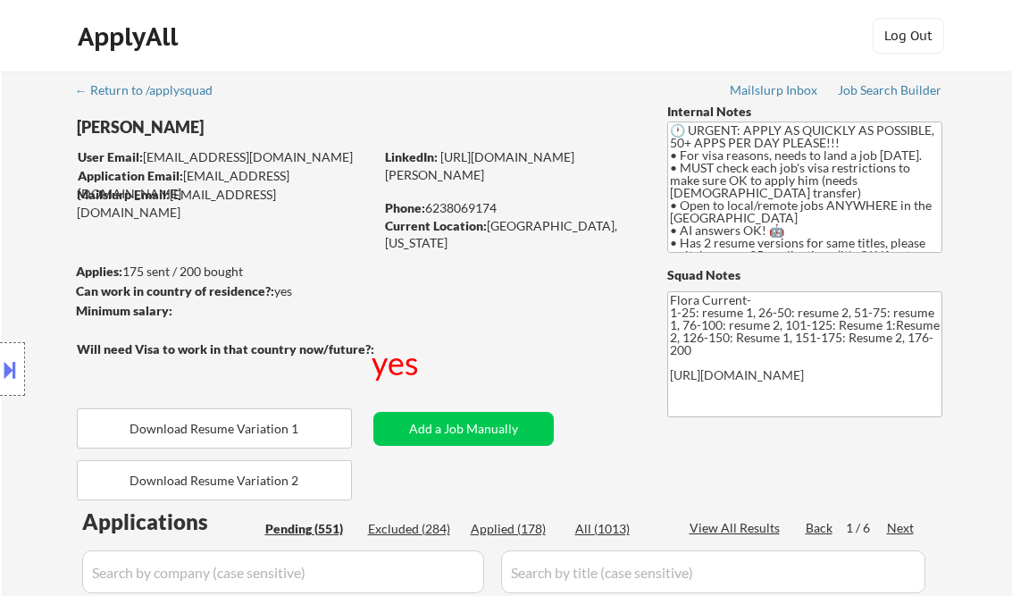
select select ""pending""
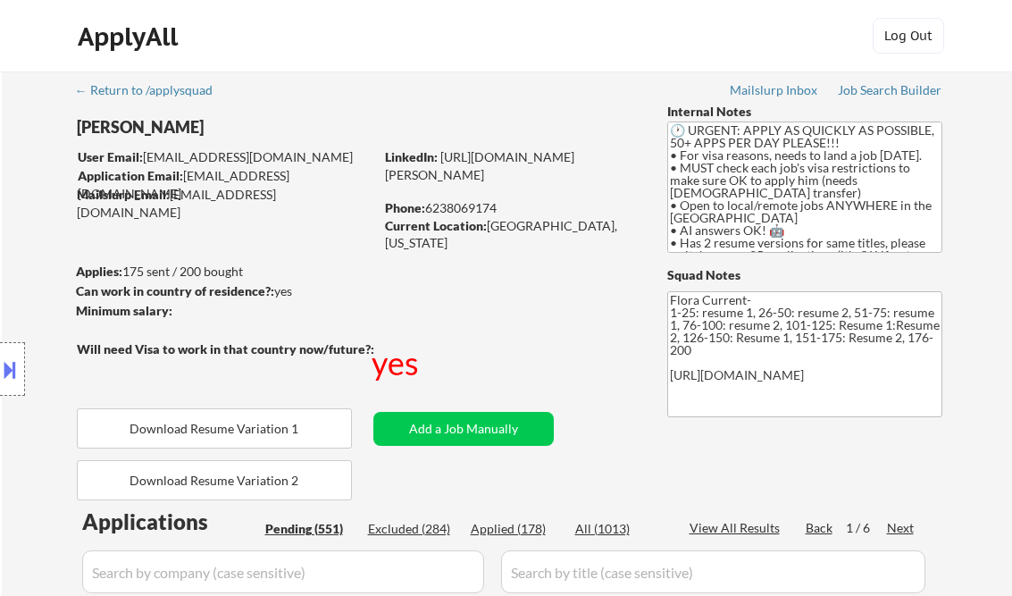
select select ""pending""
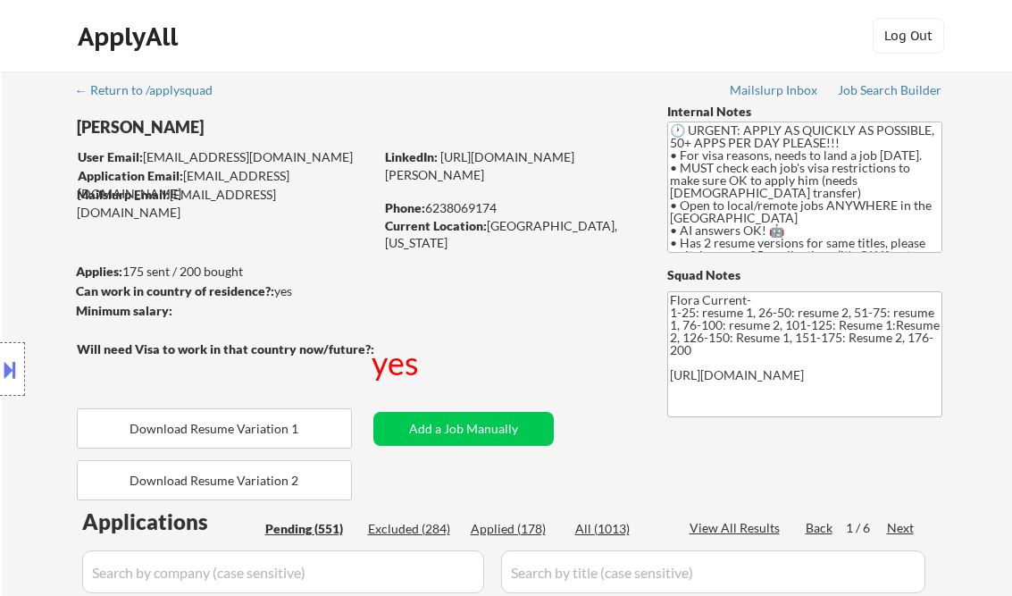
select select ""pending""
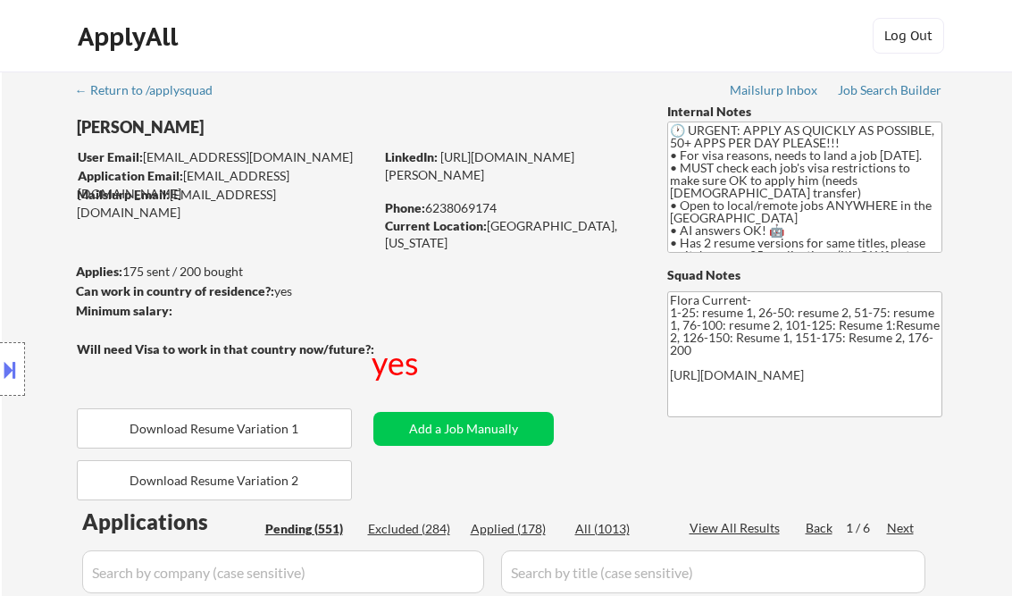
select select ""pending""
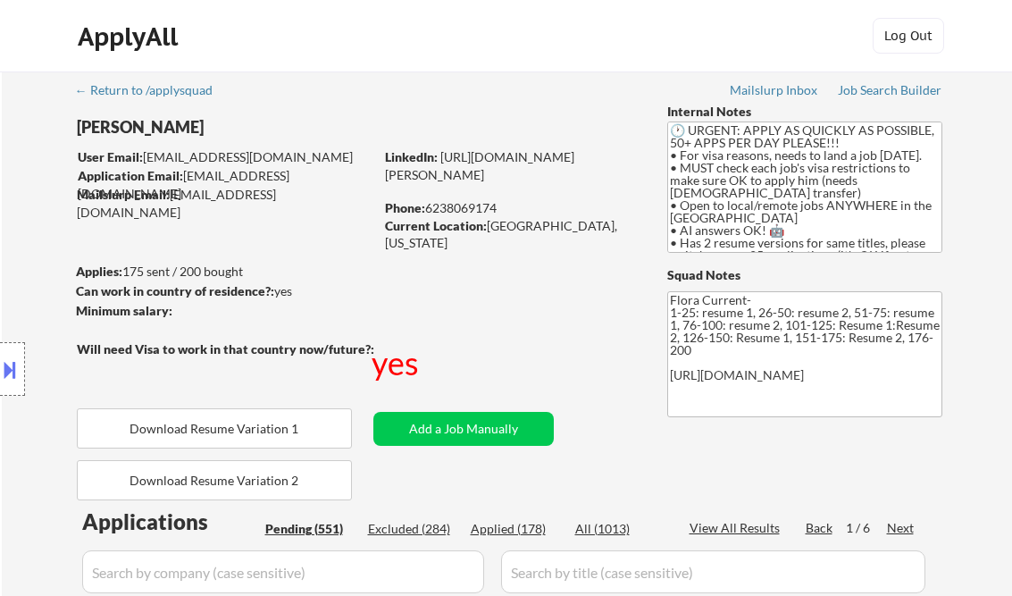
select select ""pending""
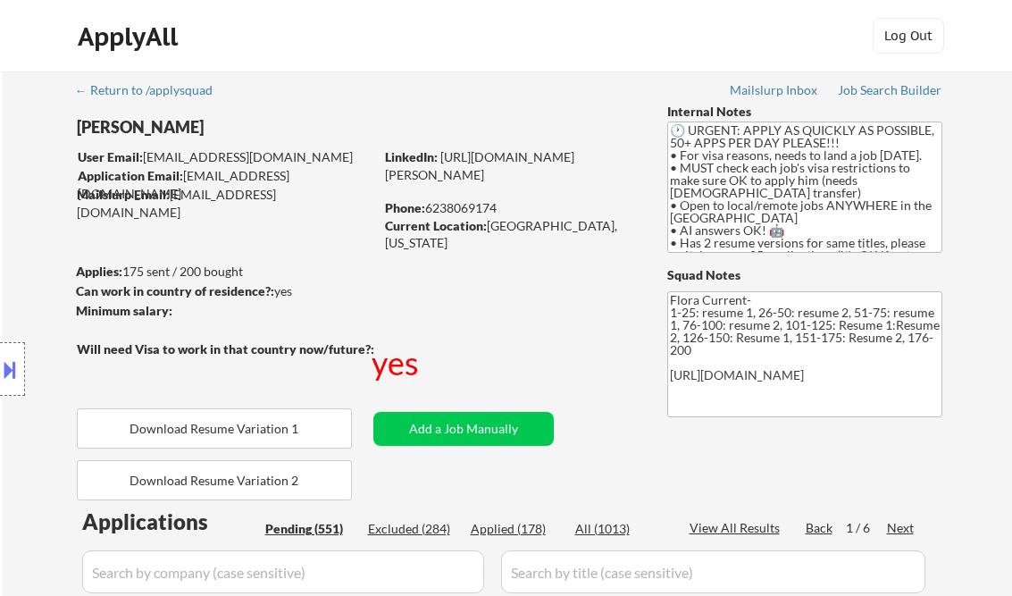
select select ""pending""
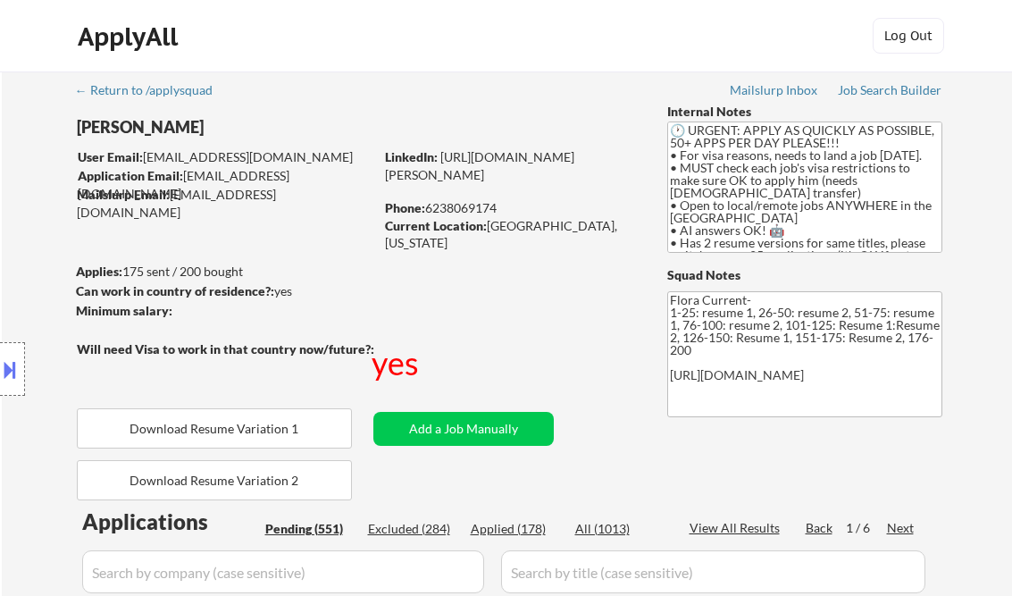
select select ""pending""
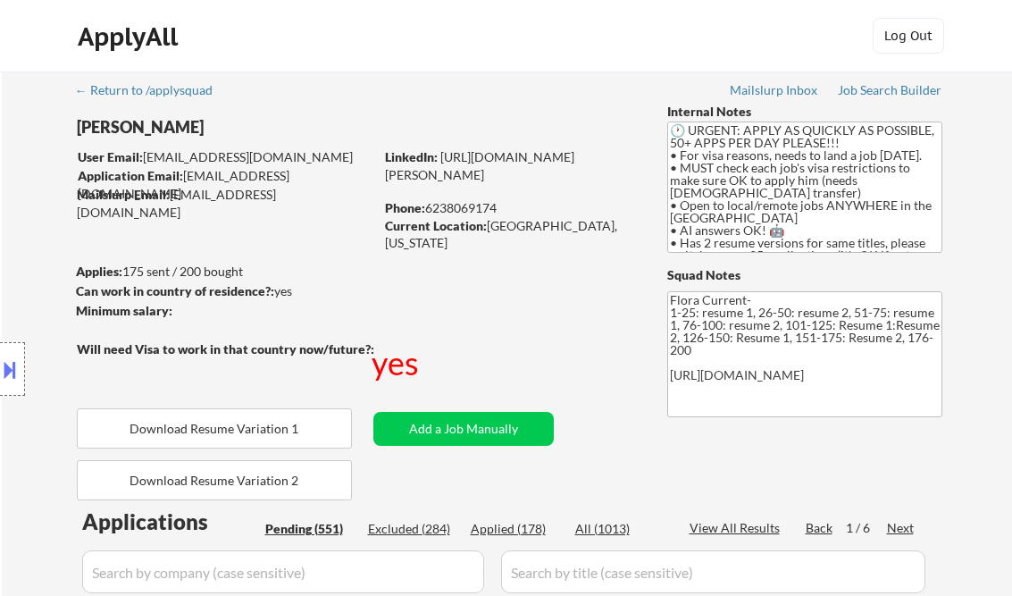
select select ""pending""
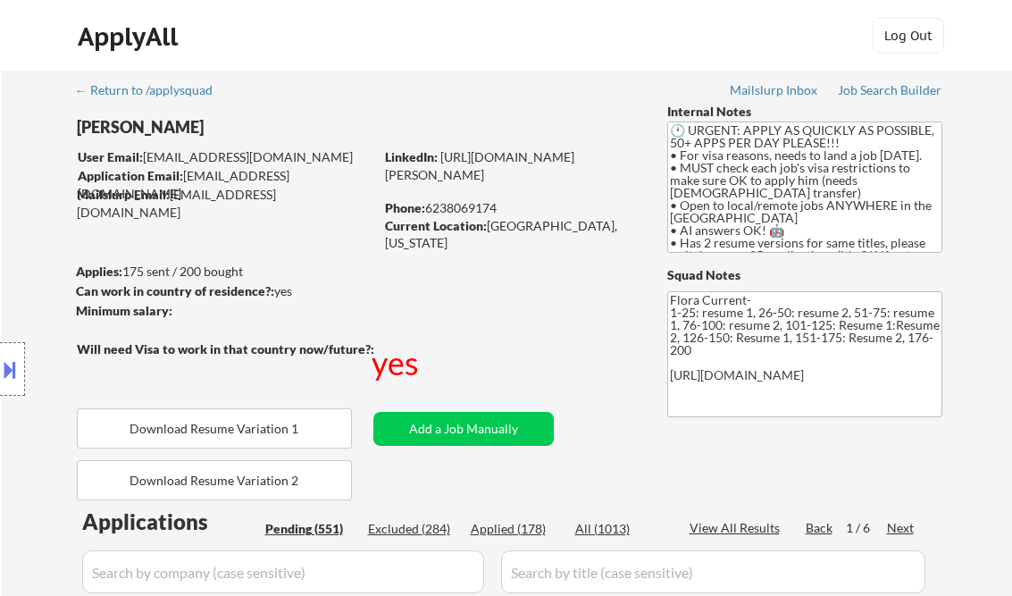
select select ""pending""
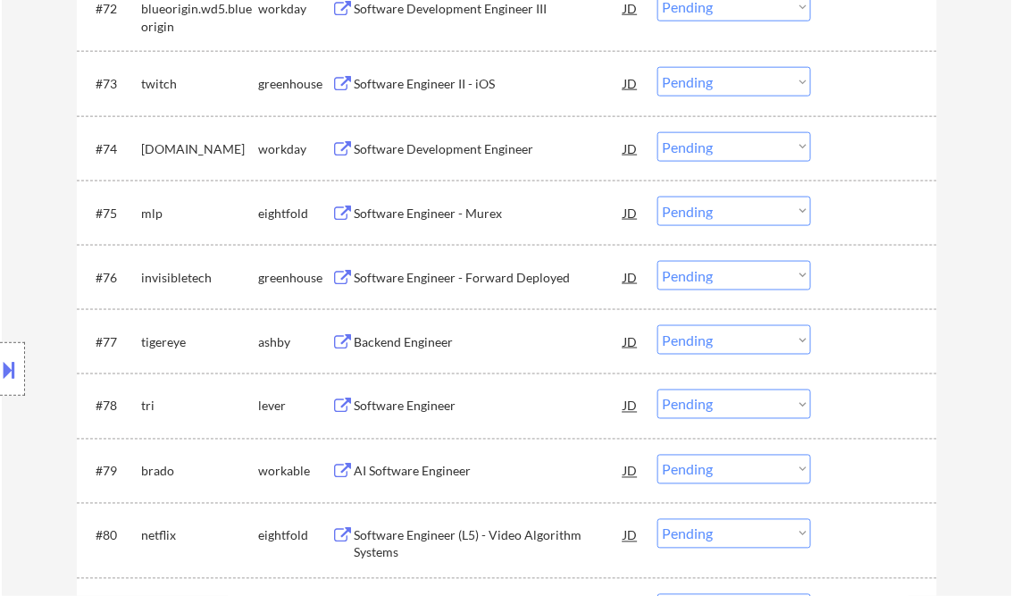
scroll to position [5572, 0]
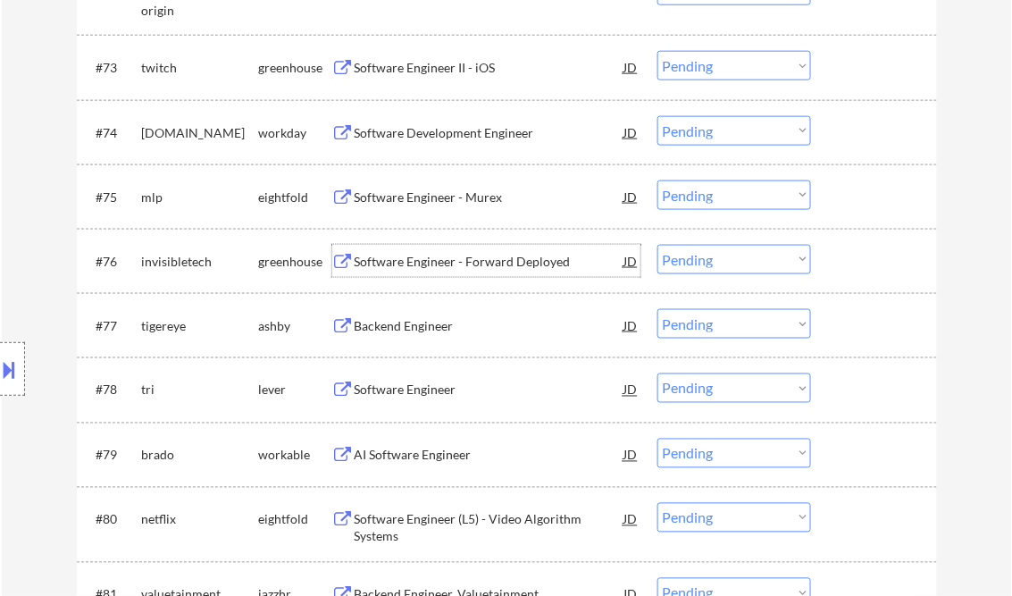
click at [408, 264] on div "Software Engineer - Forward Deployed" at bounding box center [490, 262] width 270 height 18
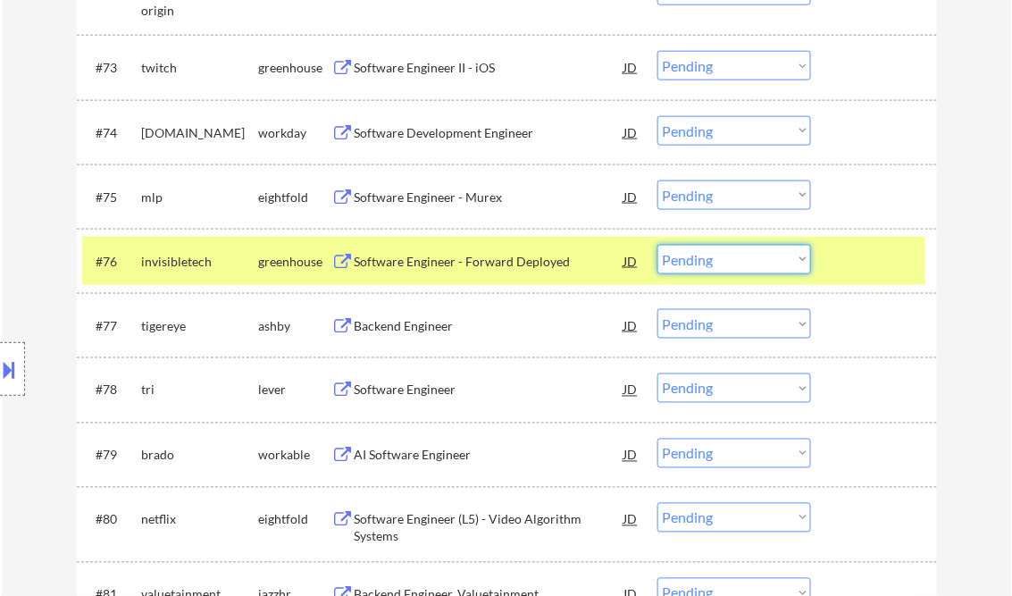
click at [707, 263] on select "Choose an option... Pending Applied Excluded (Questions) Excluded (Expired) Exc…" at bounding box center [734, 259] width 154 height 29
click at [657, 245] on select "Choose an option... Pending Applied Excluded (Questions) Excluded (Expired) Exc…" at bounding box center [734, 259] width 154 height 29
click at [423, 338] on div "Backend Engineer" at bounding box center [490, 325] width 270 height 32
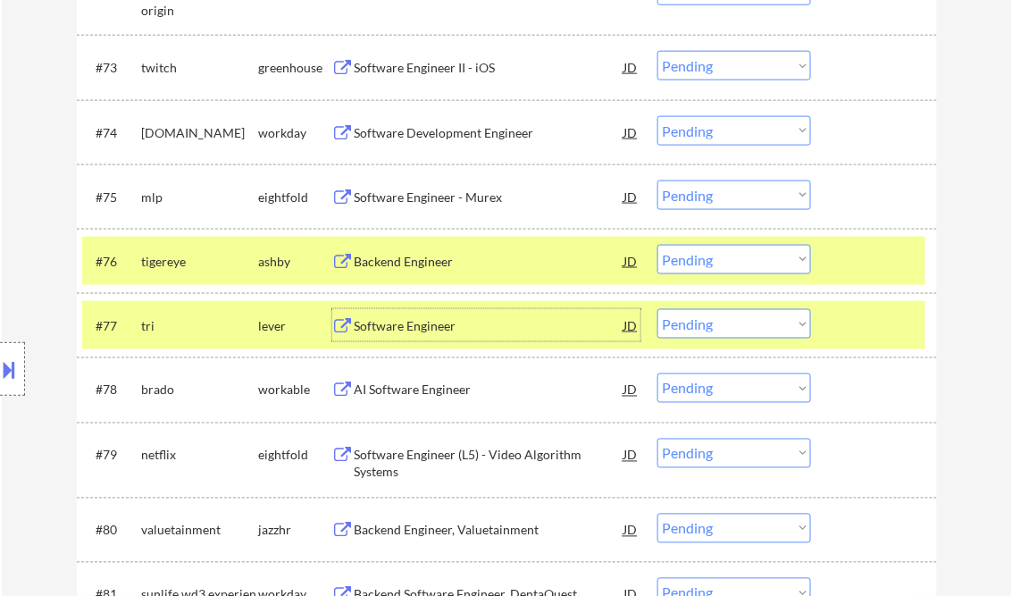
drag, startPoint x: 879, startPoint y: 320, endPoint x: 880, endPoint y: 305, distance: 15.2
click at [879, 319] on div at bounding box center [876, 325] width 79 height 32
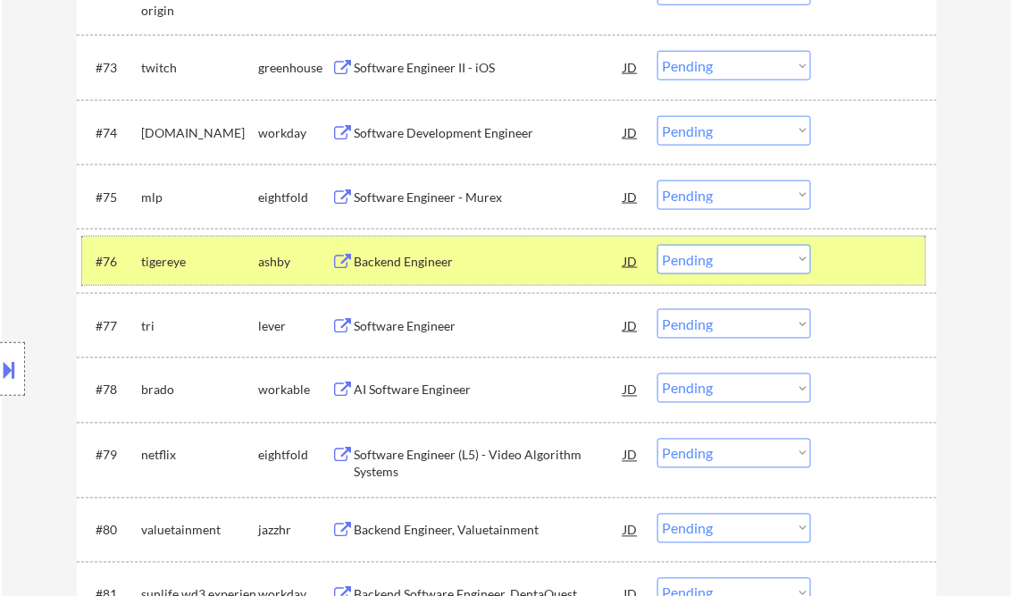
click at [875, 269] on div at bounding box center [876, 261] width 79 height 32
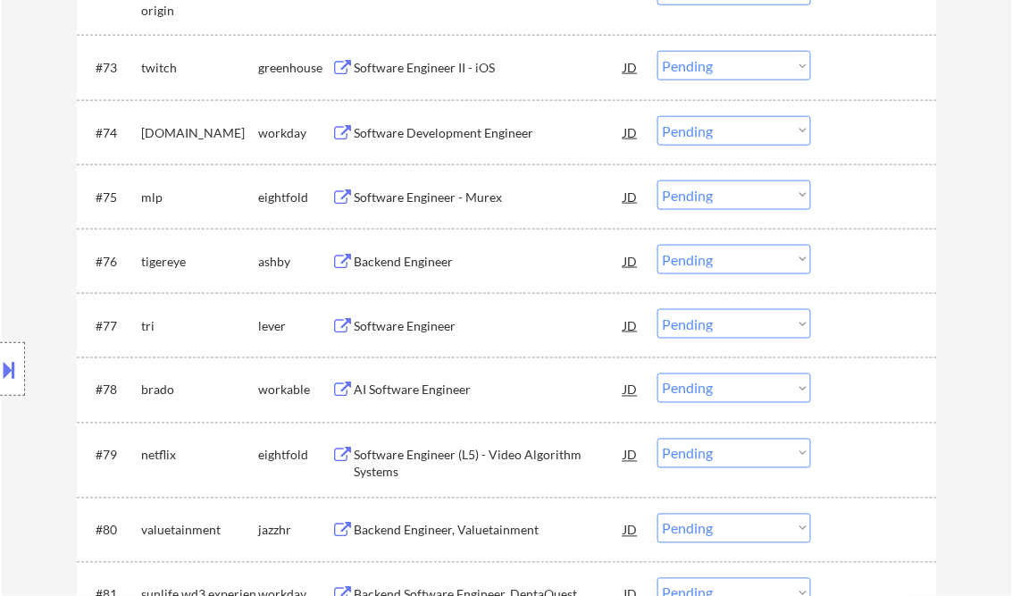
drag, startPoint x: 691, startPoint y: 258, endPoint x: 726, endPoint y: 272, distance: 37.6
click at [692, 258] on select "Choose an option... Pending Applied Excluded (Questions) Excluded (Expired) Exc…" at bounding box center [734, 259] width 154 height 29
click at [657, 245] on select "Choose an option... Pending Applied Excluded (Questions) Excluded (Expired) Exc…" at bounding box center [734, 259] width 154 height 29
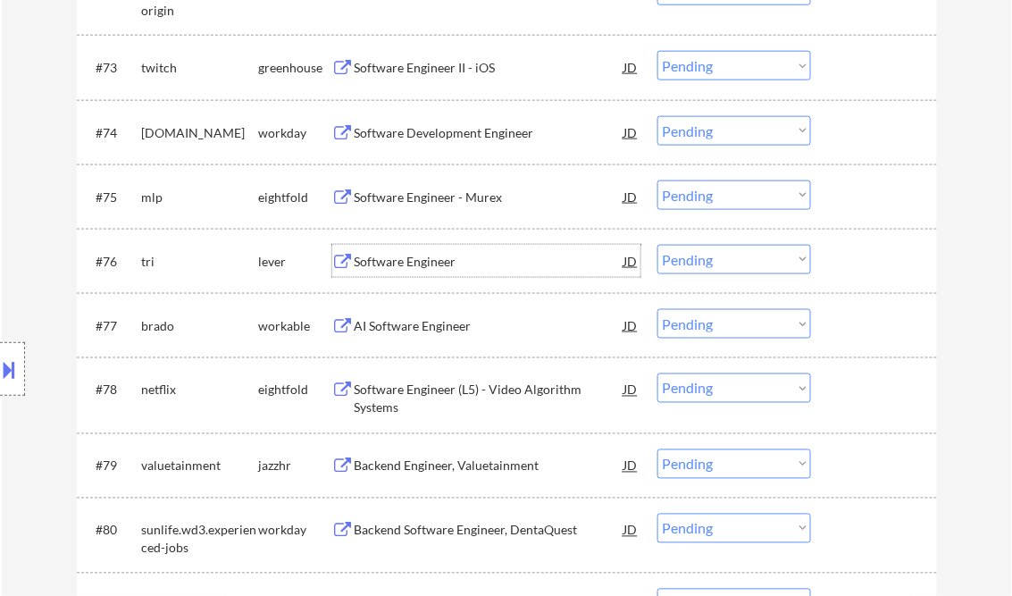
click at [421, 264] on div "Software Engineer" at bounding box center [490, 262] width 270 height 18
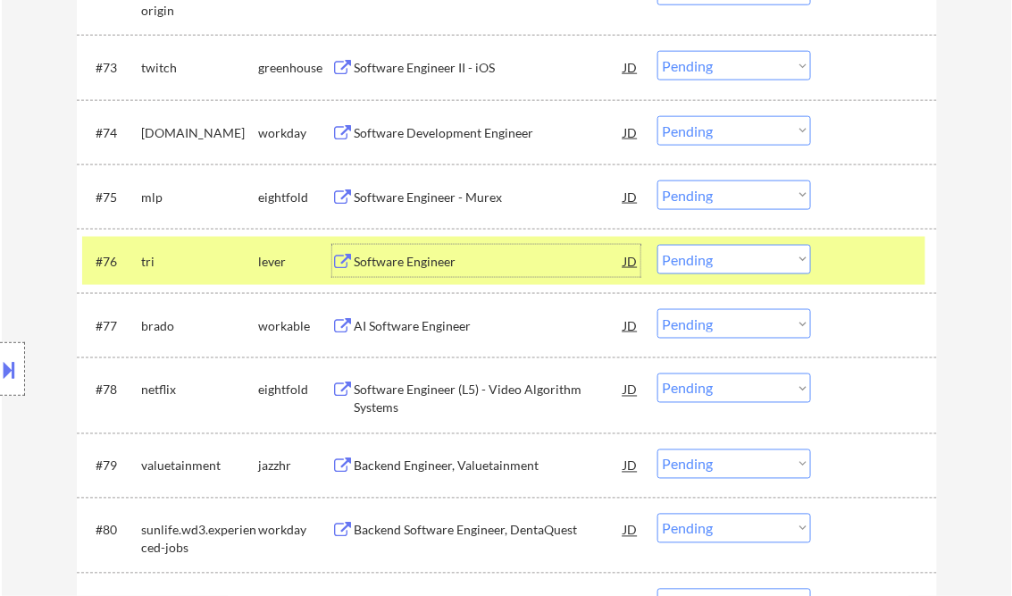
drag, startPoint x: 797, startPoint y: 259, endPoint x: 793, endPoint y: 271, distance: 13.0
click at [797, 259] on select "Choose an option... Pending Applied Excluded (Questions) Excluded (Expired) Exc…" at bounding box center [734, 259] width 154 height 29
click at [657, 245] on select "Choose an option... Pending Applied Excluded (Questions) Excluded (Expired) Exc…" at bounding box center [734, 259] width 154 height 29
select select ""pending""
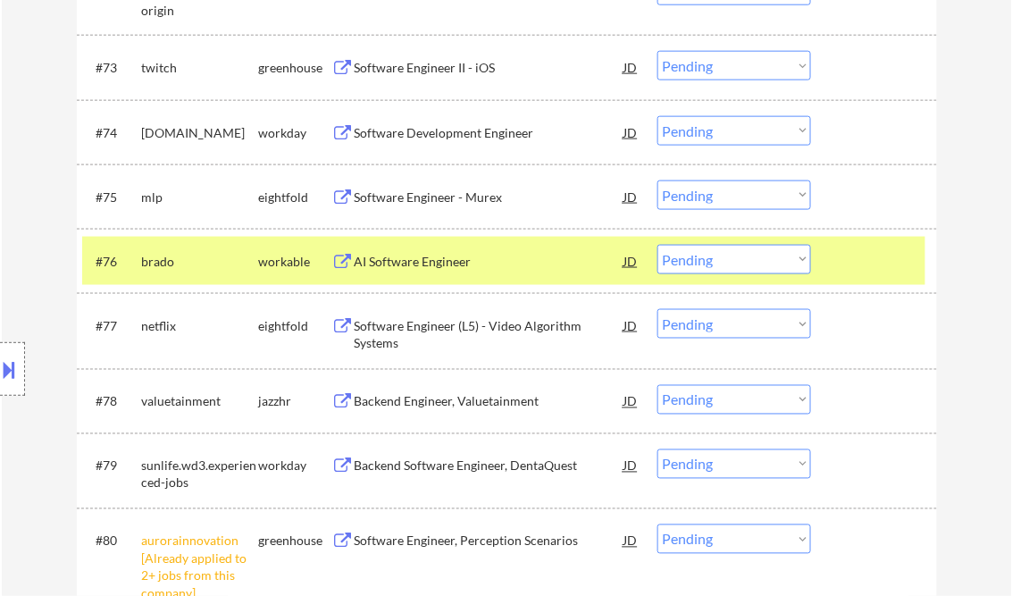
scroll to position [5644, 0]
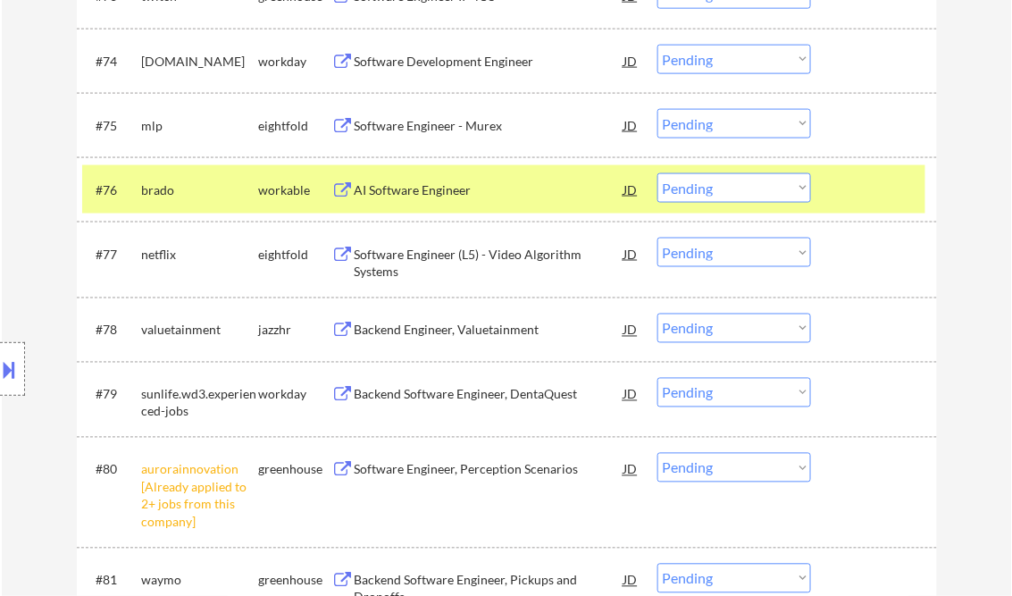
click at [705, 476] on select "Choose an option... Pending Applied Excluded (Questions) Excluded (Expired) Exc…" at bounding box center [734, 467] width 154 height 29
click at [657, 453] on select "Choose an option... Pending Applied Excluded (Questions) Excluded (Expired) Exc…" at bounding box center [734, 467] width 154 height 29
select select ""pending""
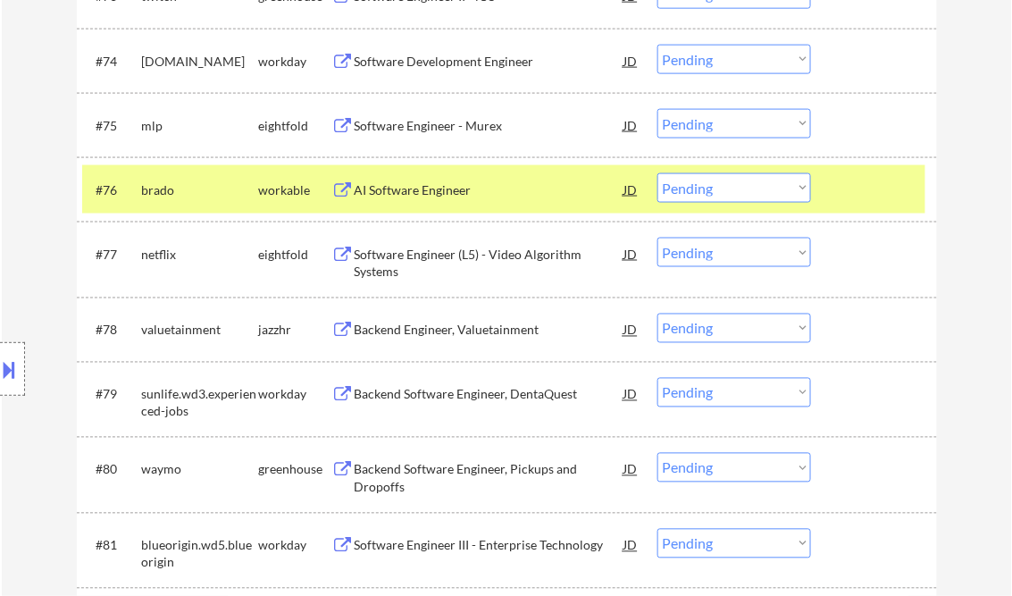
click at [441, 193] on div "AI Software Engineer" at bounding box center [490, 190] width 270 height 18
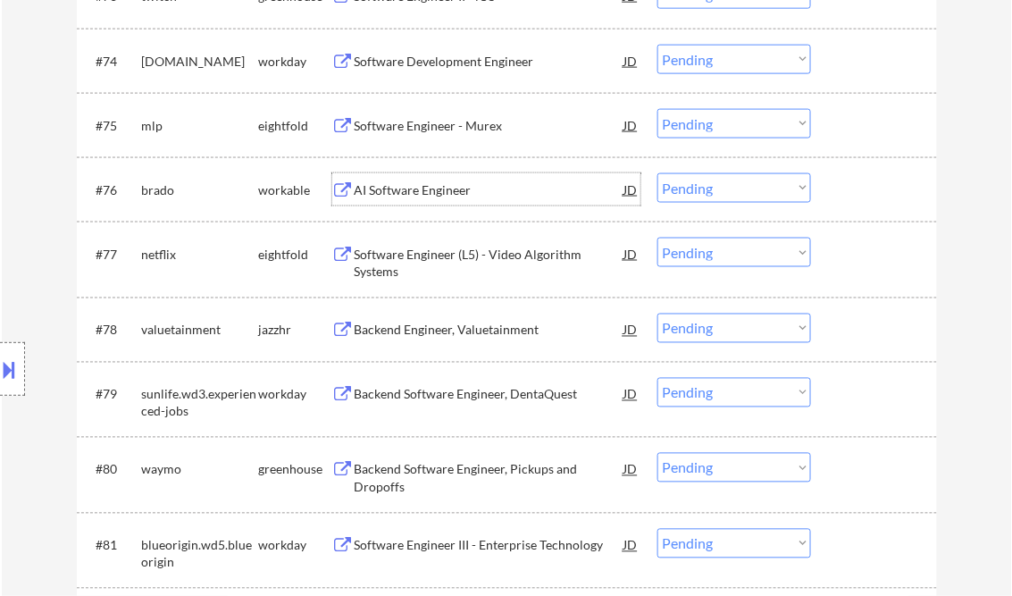
click at [739, 191] on select "Choose an option... Pending Applied Excluded (Questions) Excluded (Expired) Exc…" at bounding box center [734, 187] width 154 height 29
click at [657, 173] on select "Choose an option... Pending Applied Excluded (Questions) Excluded (Expired) Exc…" at bounding box center [734, 187] width 154 height 29
select select ""pending""
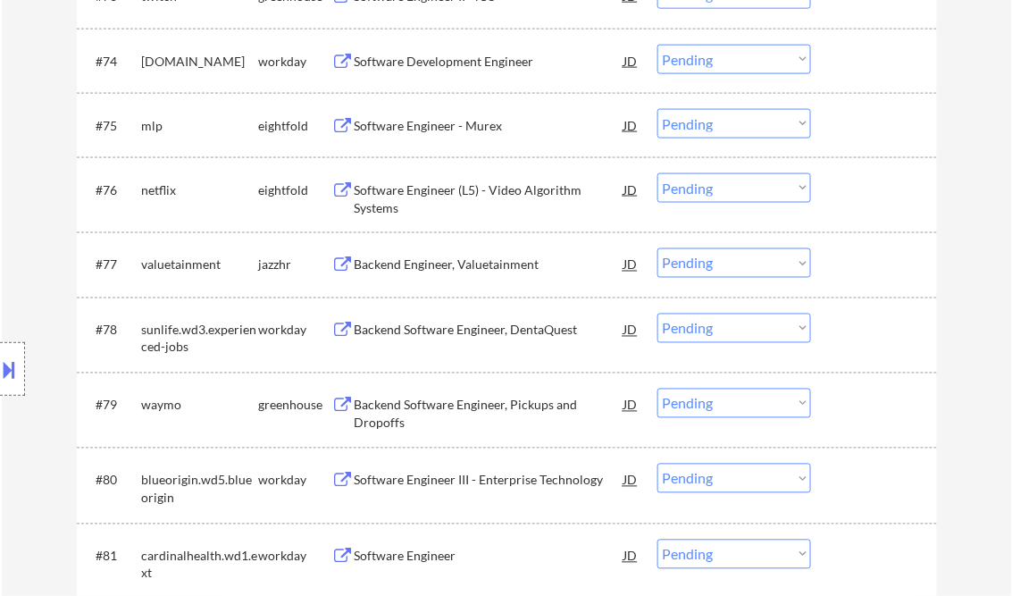
drag, startPoint x: 29, startPoint y: 167, endPoint x: 104, endPoint y: 207, distance: 85.9
click at [29, 169] on div "Location Inclusions: country:US" at bounding box center [160, 369] width 320 height 519
click at [463, 264] on div "Backend Engineer, Valuetainment" at bounding box center [490, 265] width 270 height 18
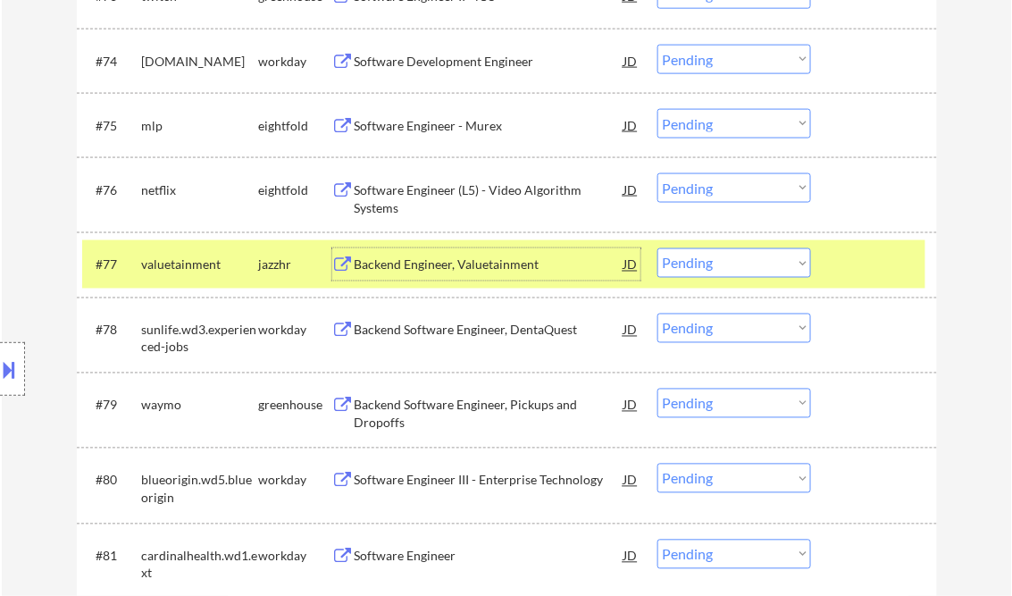
click at [701, 267] on select "Choose an option... Pending Applied Excluded (Questions) Excluded (Expired) Exc…" at bounding box center [734, 262] width 154 height 29
click at [657, 249] on select "Choose an option... Pending Applied Excluded (Questions) Excluded (Expired) Exc…" at bounding box center [734, 262] width 154 height 29
select select ""pending""
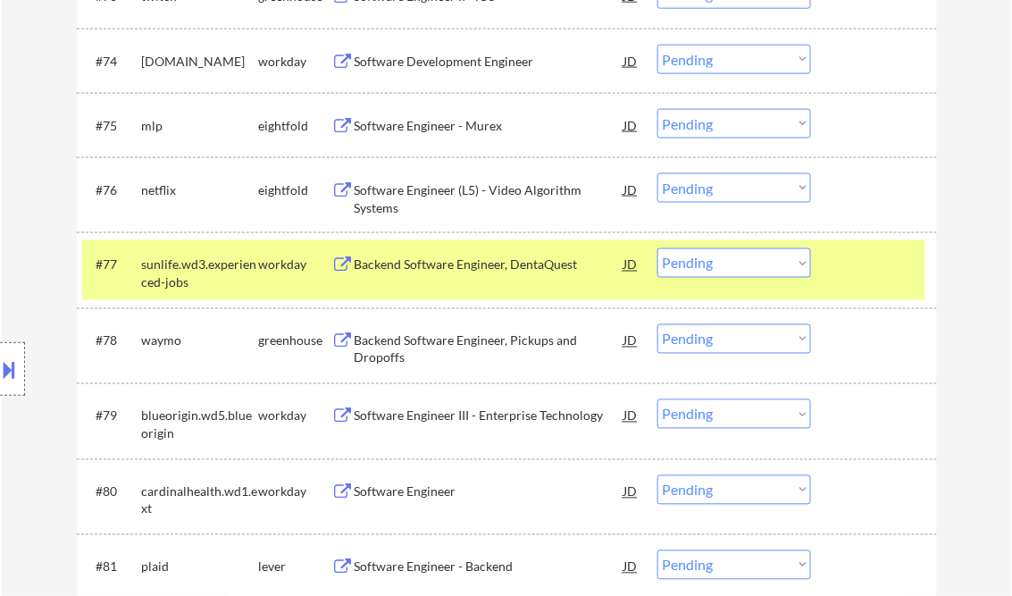
click at [421, 342] on div "Backend Software Engineer, Pickups and Dropoffs" at bounding box center [490, 349] width 270 height 35
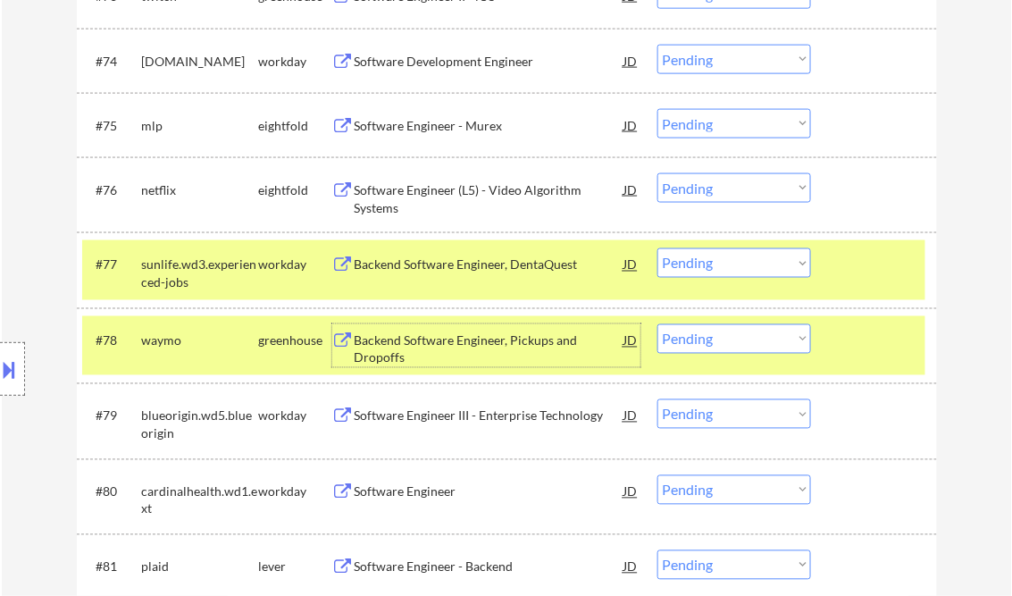
click at [741, 352] on select "Choose an option... Pending Applied Excluded (Questions) Excluded (Expired) Exc…" at bounding box center [734, 338] width 154 height 29
click at [657, 324] on select "Choose an option... Pending Applied Excluded (Questions) Excluded (Expired) Exc…" at bounding box center [734, 338] width 154 height 29
click at [856, 255] on div at bounding box center [876, 264] width 79 height 32
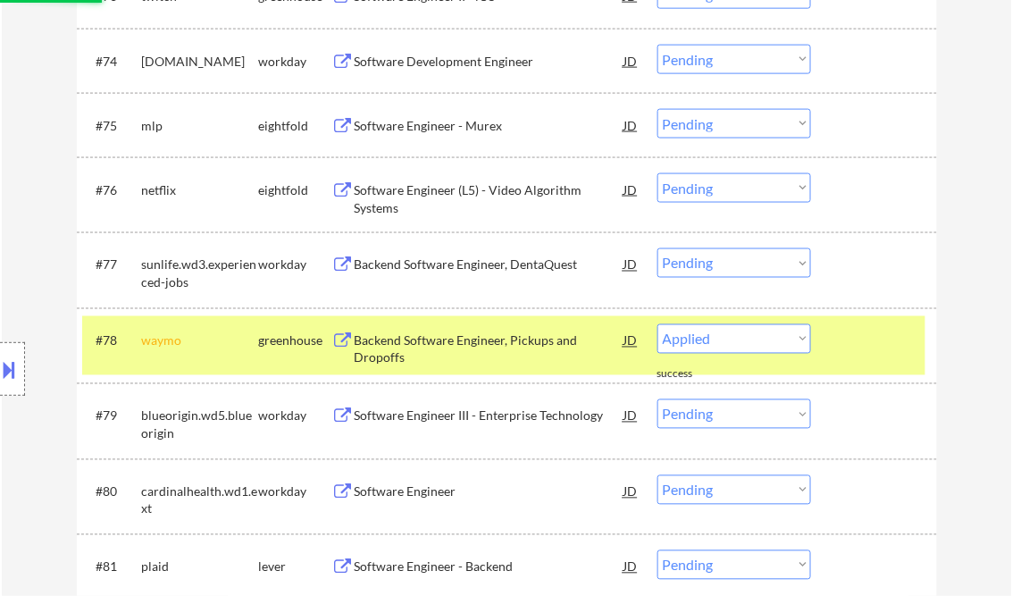
select select ""pending""
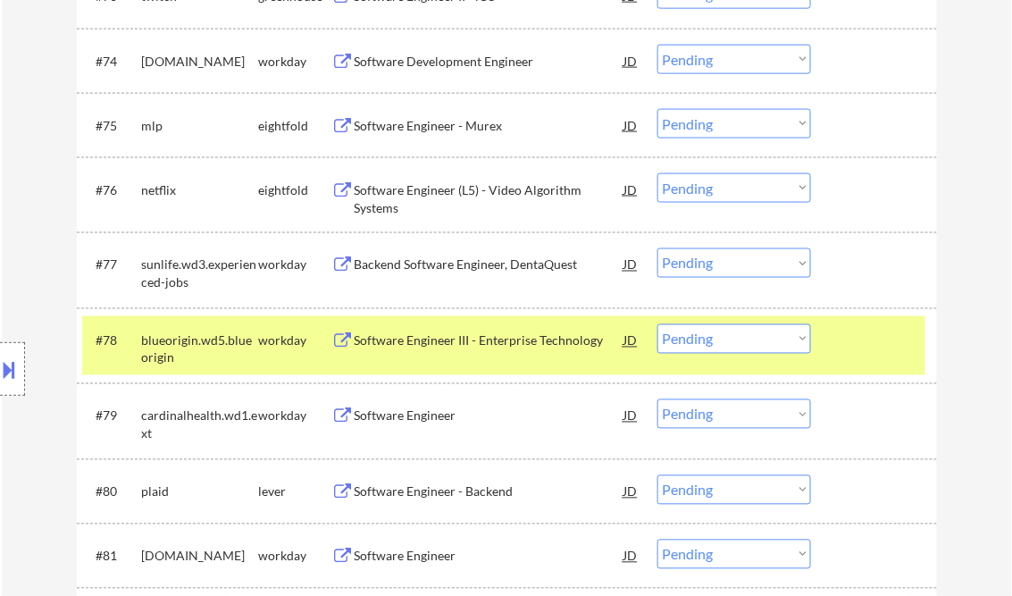
click at [866, 349] on div at bounding box center [876, 340] width 79 height 32
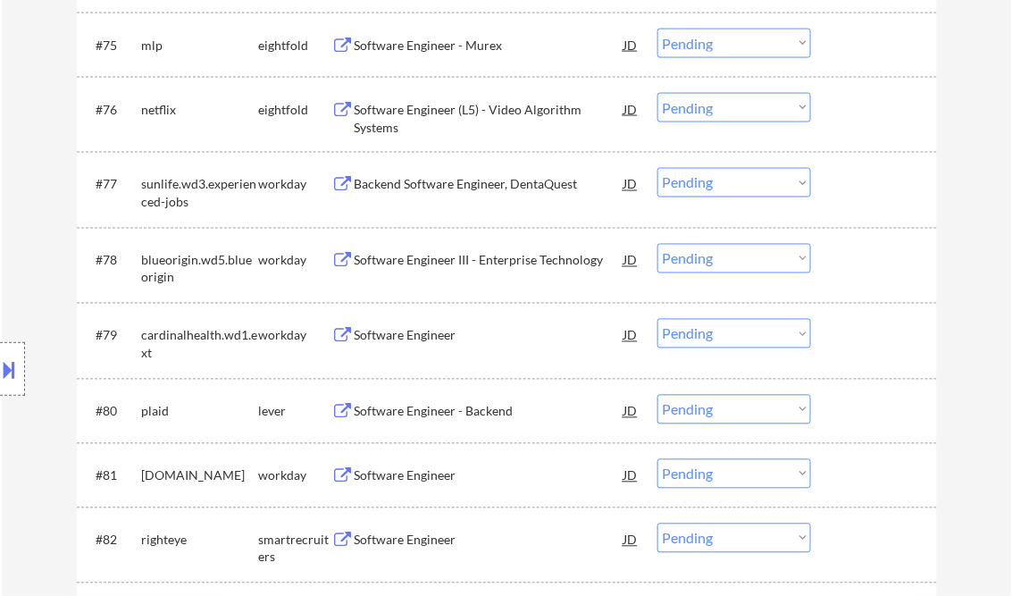
scroll to position [5787, 0]
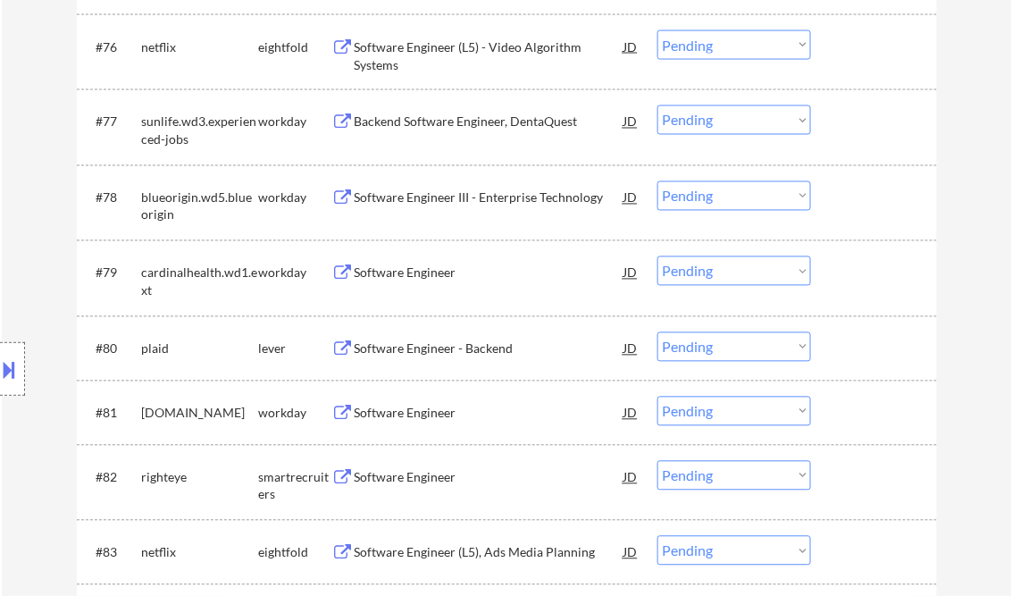
click at [470, 350] on div "Software Engineer - Backend" at bounding box center [490, 349] width 270 height 18
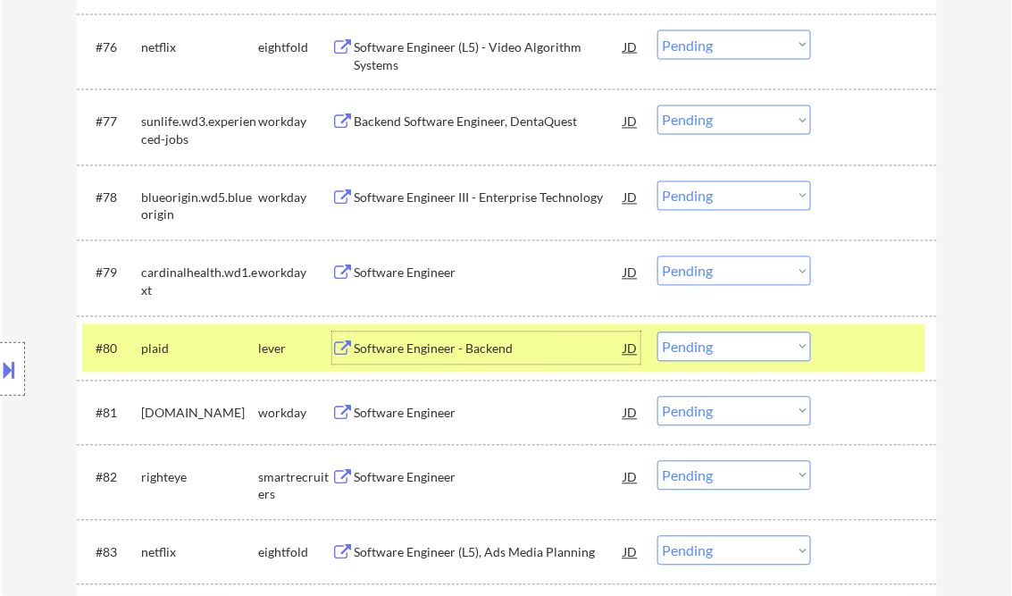
click at [683, 350] on select "Choose an option... Pending Applied Excluded (Questions) Excluded (Expired) Exc…" at bounding box center [734, 346] width 154 height 29
click at [657, 332] on select "Choose an option... Pending Applied Excluded (Questions) Excluded (Expired) Exc…" at bounding box center [734, 346] width 154 height 29
select select ""pending""
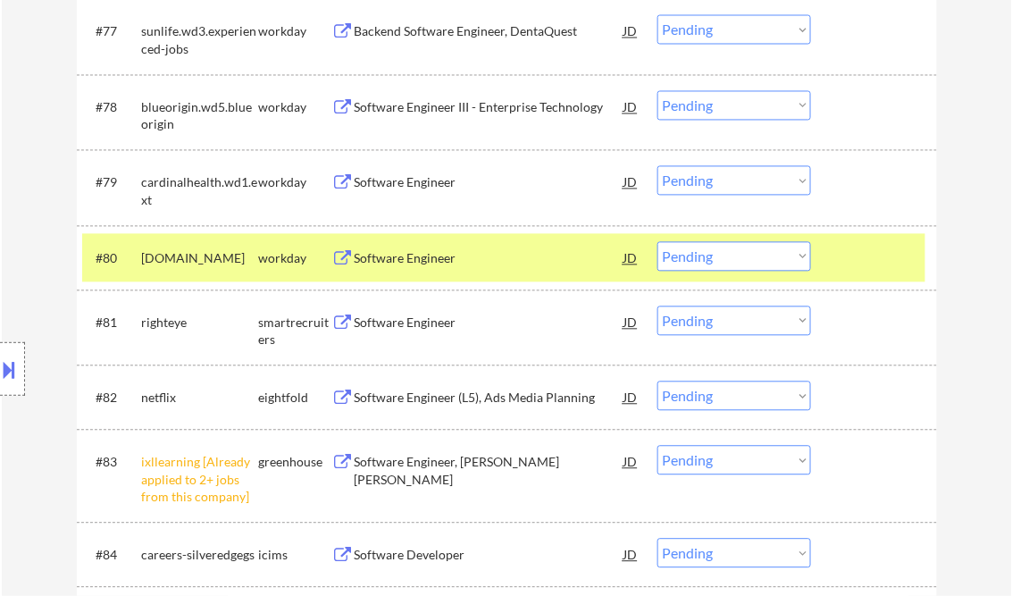
scroll to position [5929, 0]
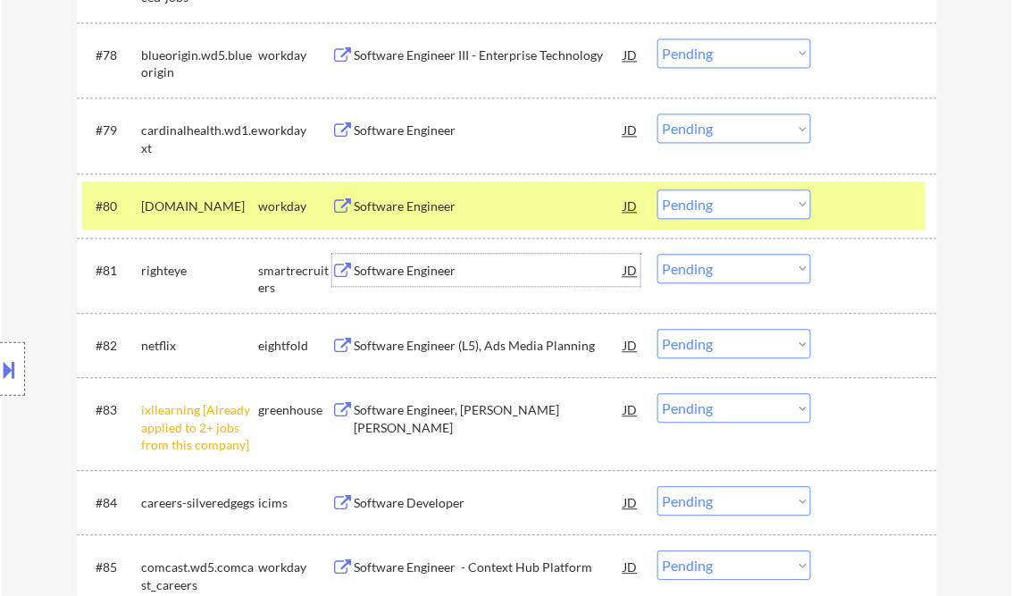
click at [433, 279] on div "Software Engineer" at bounding box center [490, 271] width 270 height 18
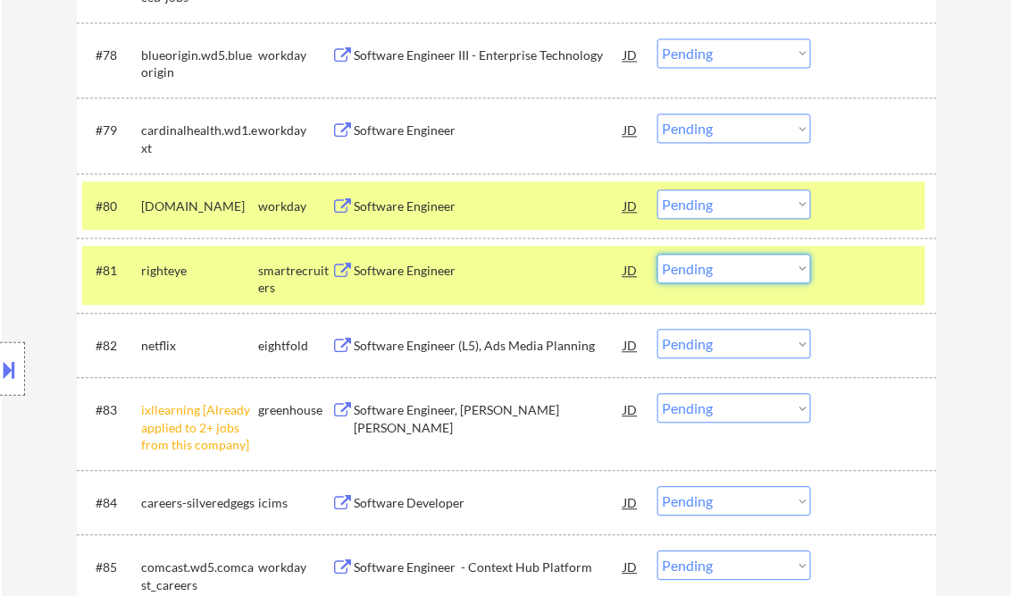
click at [717, 277] on select "Choose an option... Pending Applied Excluded (Questions) Excluded (Expired) Exc…" at bounding box center [734, 268] width 154 height 29
click at [657, 254] on select "Choose an option... Pending Applied Excluded (Questions) Excluded (Expired) Exc…" at bounding box center [734, 268] width 154 height 29
select select ""pending""
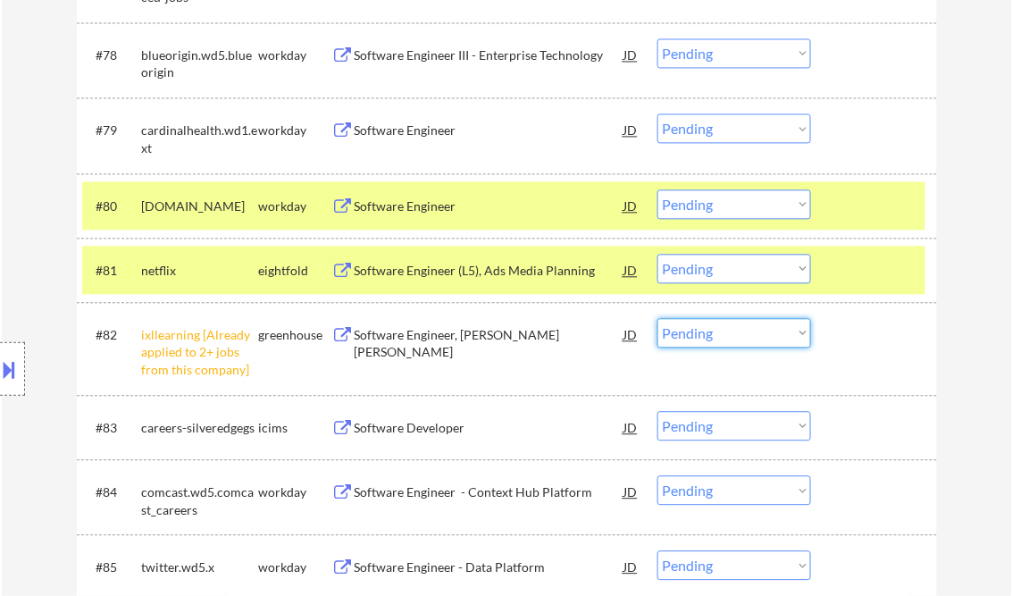
drag, startPoint x: 753, startPoint y: 338, endPoint x: 772, endPoint y: 348, distance: 21.2
click at [754, 338] on select "Choose an option... Pending Applied Excluded (Questions) Excluded (Expired) Exc…" at bounding box center [734, 332] width 154 height 29
click at [657, 318] on select "Choose an option... Pending Applied Excluded (Questions) Excluded (Expired) Exc…" at bounding box center [734, 332] width 154 height 29
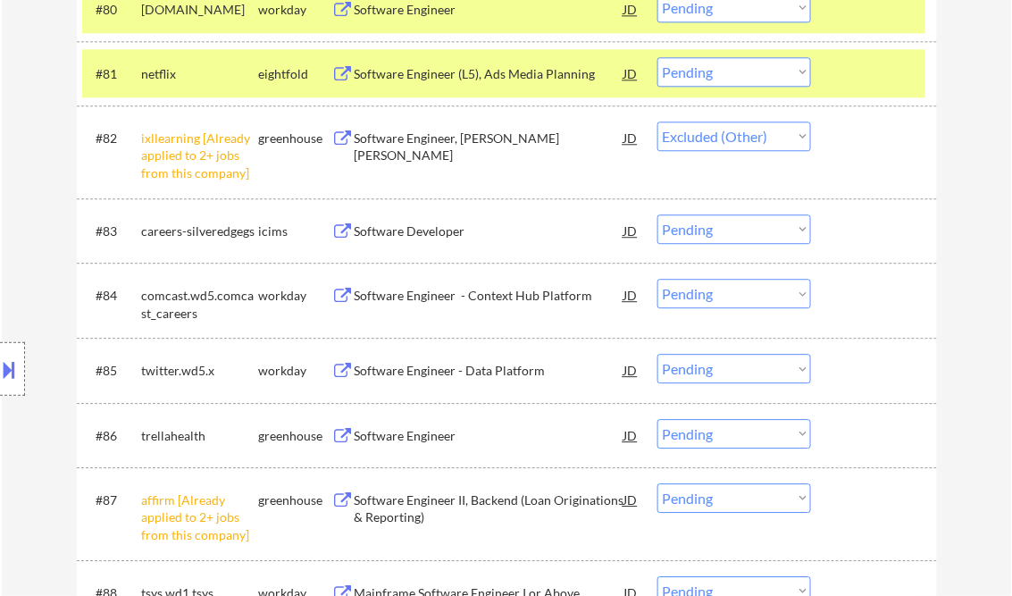
scroll to position [6144, 0]
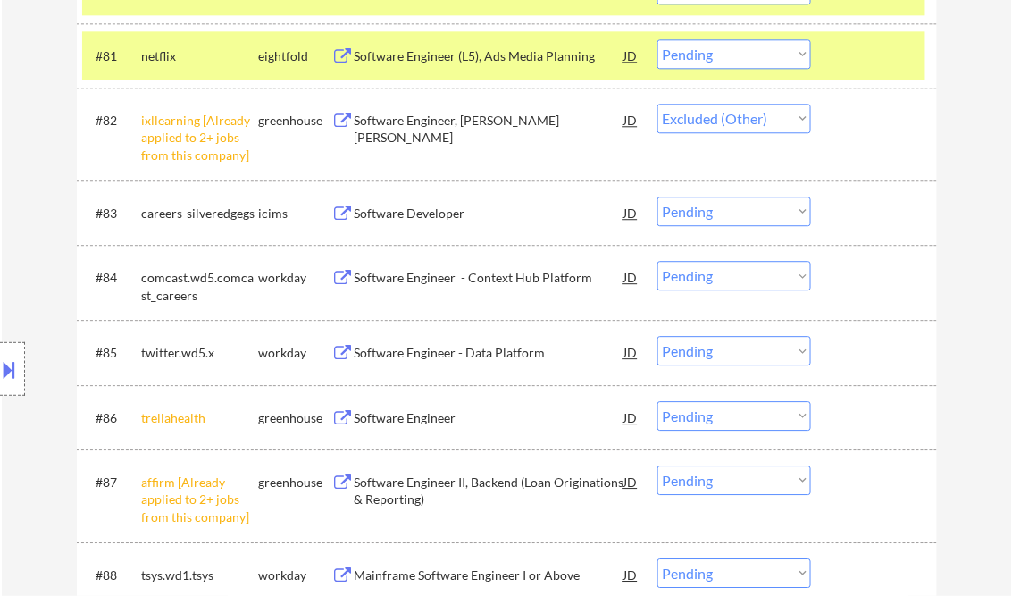
select select ""pending""
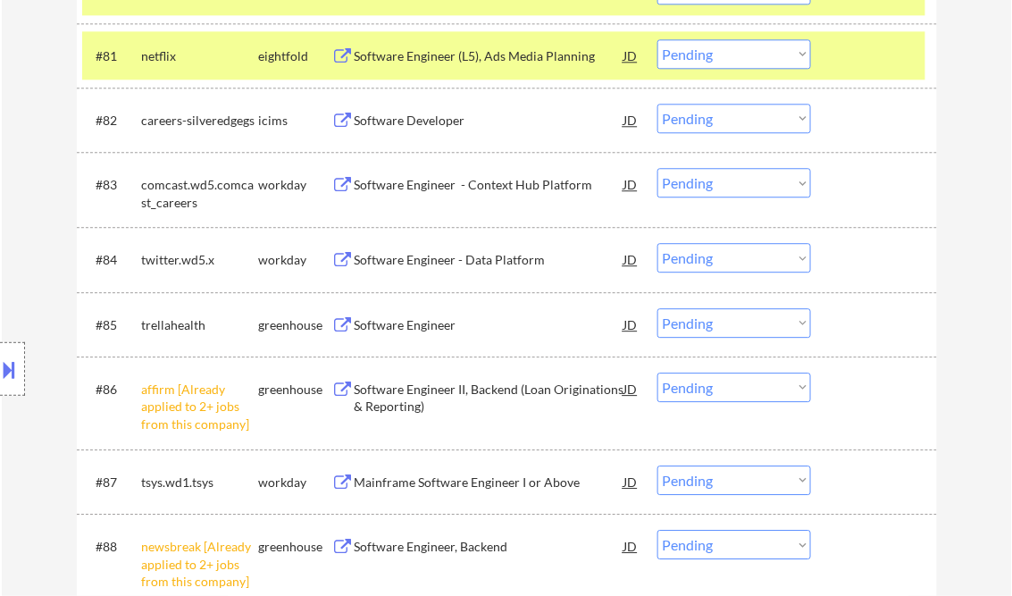
click at [413, 328] on div "Software Engineer" at bounding box center [490, 325] width 270 height 18
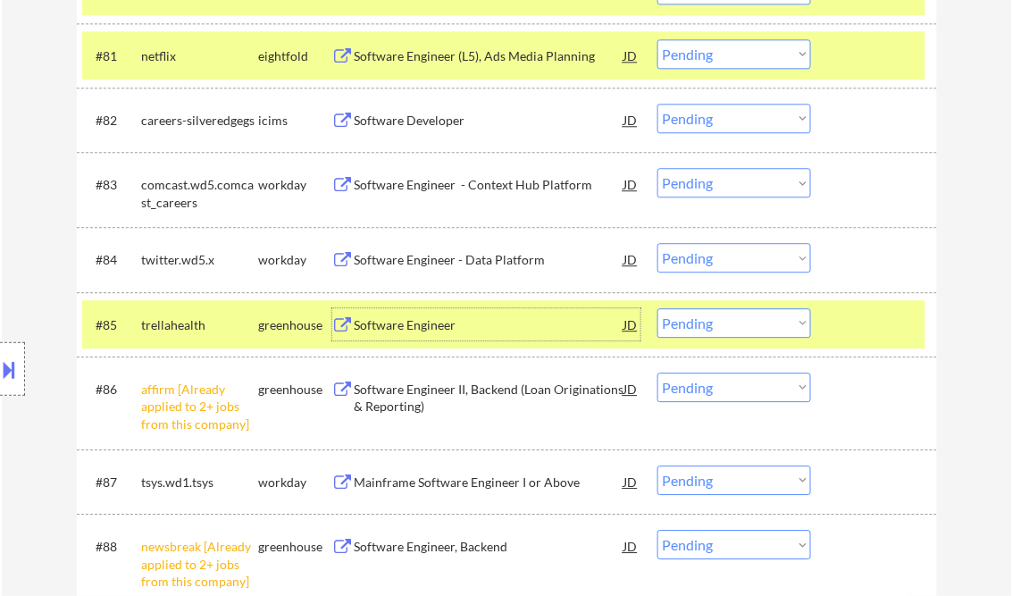
drag, startPoint x: 723, startPoint y: 318, endPoint x: 744, endPoint y: 340, distance: 30.3
click at [723, 318] on select "Choose an option... Pending Applied Excluded (Questions) Excluded (Expired) Exc…" at bounding box center [734, 322] width 154 height 29
click at [657, 308] on select "Choose an option... Pending Applied Excluded (Questions) Excluded (Expired) Exc…" at bounding box center [734, 322] width 154 height 29
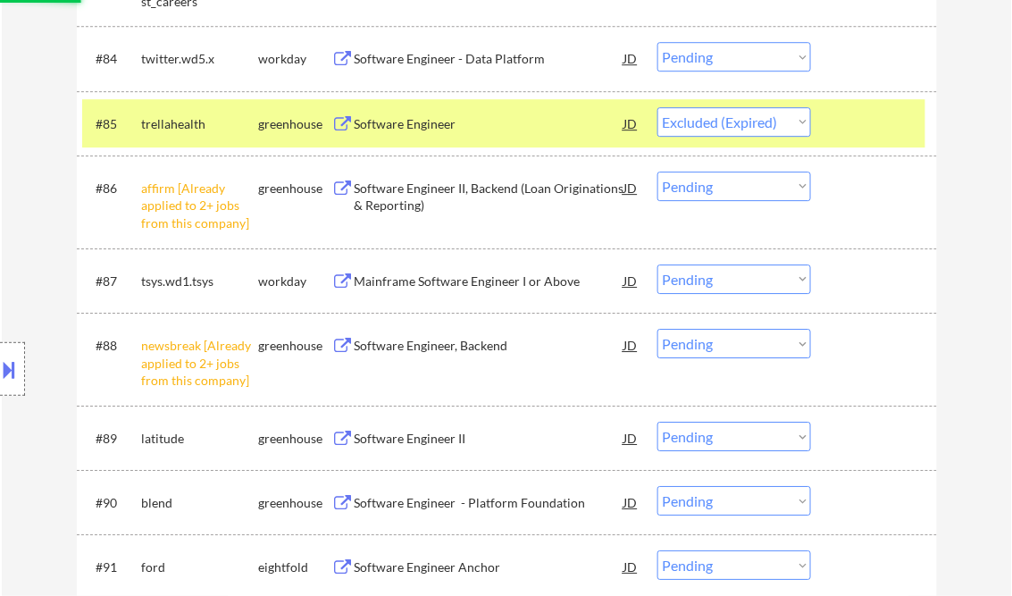
scroll to position [6358, 0]
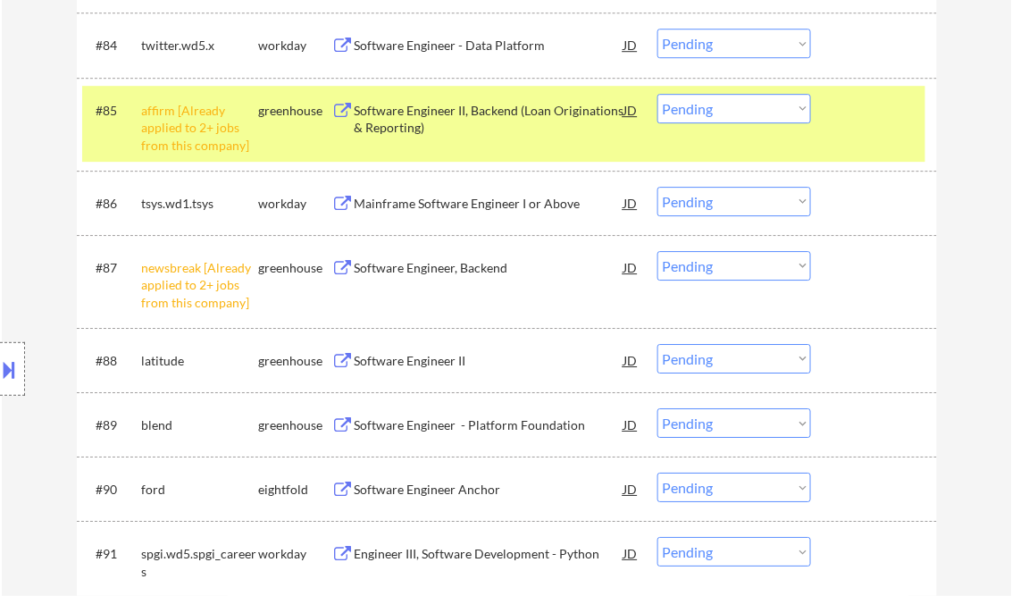
drag, startPoint x: 700, startPoint y: 108, endPoint x: 713, endPoint y: 124, distance: 20.4
click at [700, 108] on select "Choose an option... Pending Applied Excluded (Questions) Excluded (Expired) Exc…" at bounding box center [734, 108] width 154 height 29
click at [657, 94] on select "Choose an option... Pending Applied Excluded (Questions) Excluded (Expired) Exc…" at bounding box center [734, 108] width 154 height 29
select select ""pending""
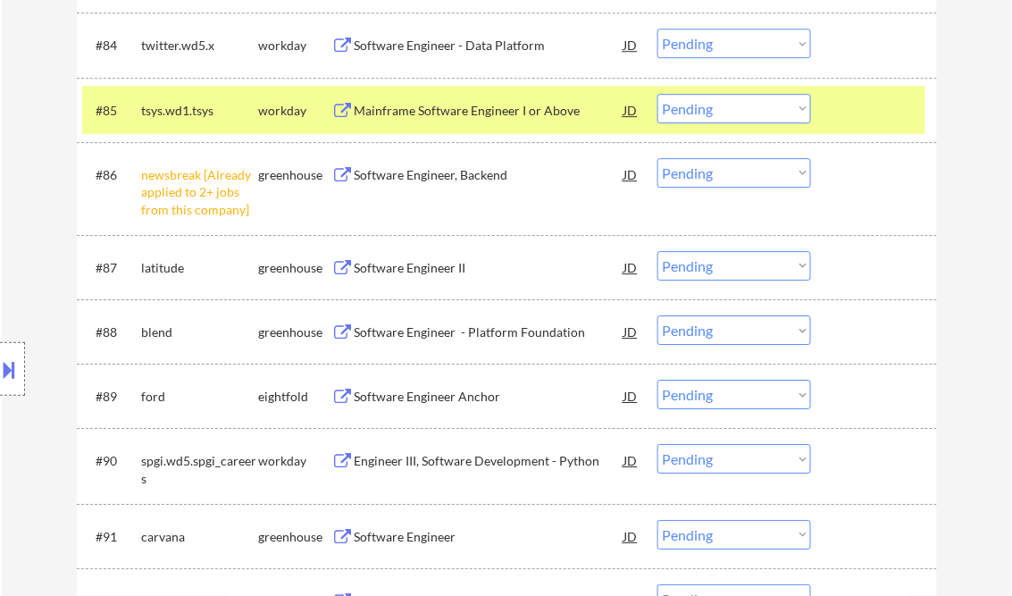
drag, startPoint x: 719, startPoint y: 174, endPoint x: 736, endPoint y: 189, distance: 22.8
click at [719, 174] on select "Choose an option... Pending Applied Excluded (Questions) Excluded (Expired) Exc…" at bounding box center [734, 172] width 154 height 29
click at [657, 158] on select "Choose an option... Pending Applied Excluded (Questions) Excluded (Expired) Exc…" at bounding box center [734, 172] width 154 height 29
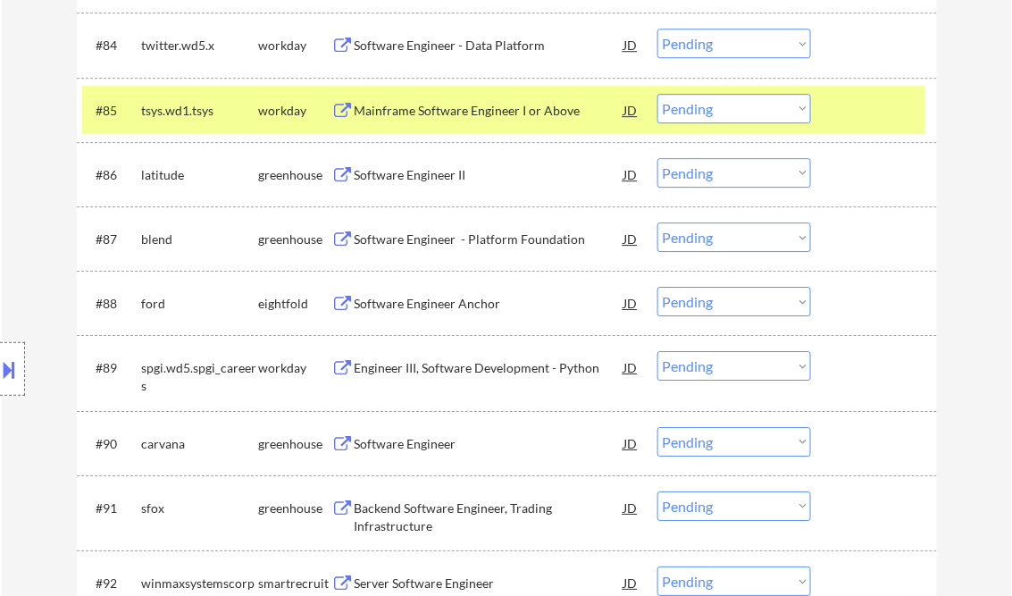
click at [442, 179] on div "Software Engineer II" at bounding box center [490, 175] width 270 height 18
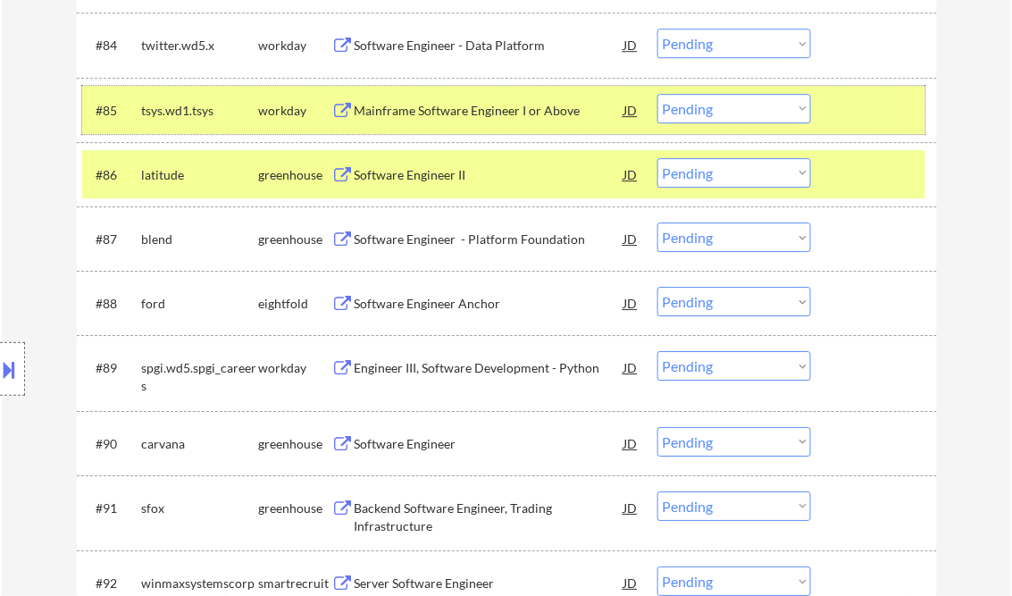
click at [857, 94] on div at bounding box center [876, 110] width 79 height 32
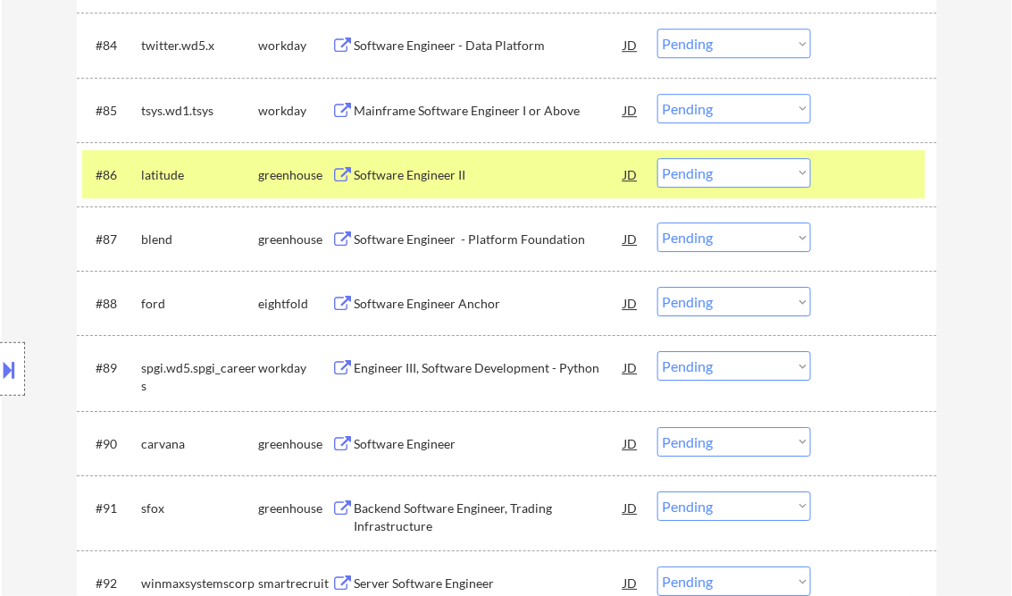
click at [782, 179] on select "Choose an option... Pending Applied Excluded (Questions) Excluded (Expired) Exc…" at bounding box center [734, 172] width 154 height 29
click at [657, 158] on select "Choose an option... Pending Applied Excluded (Questions) Excluded (Expired) Exc…" at bounding box center [734, 172] width 154 height 29
click at [859, 175] on div at bounding box center [876, 174] width 79 height 32
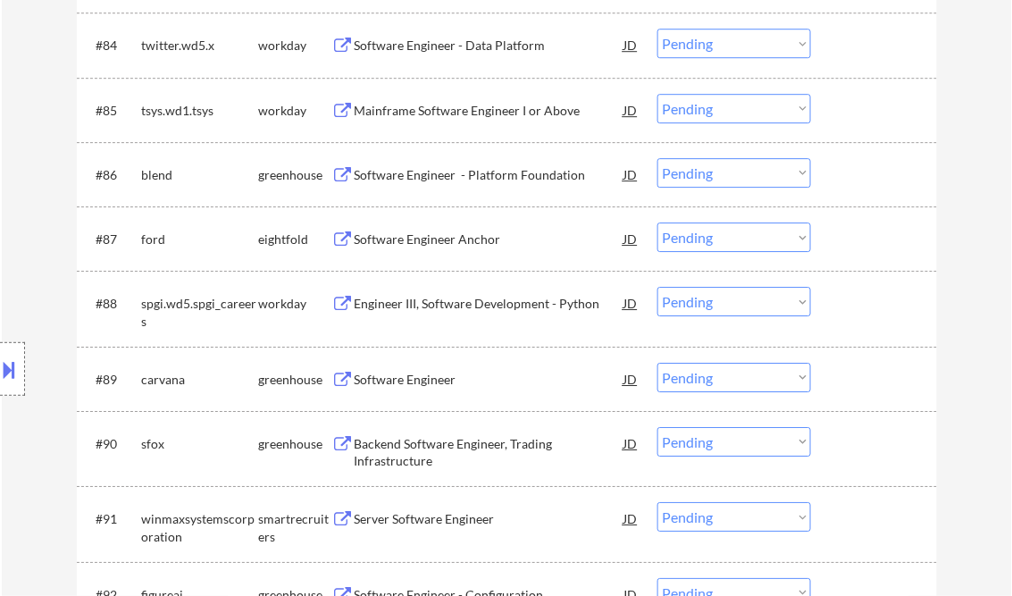
click at [421, 179] on div "Software Engineer - Platform Foundation" at bounding box center [490, 175] width 270 height 18
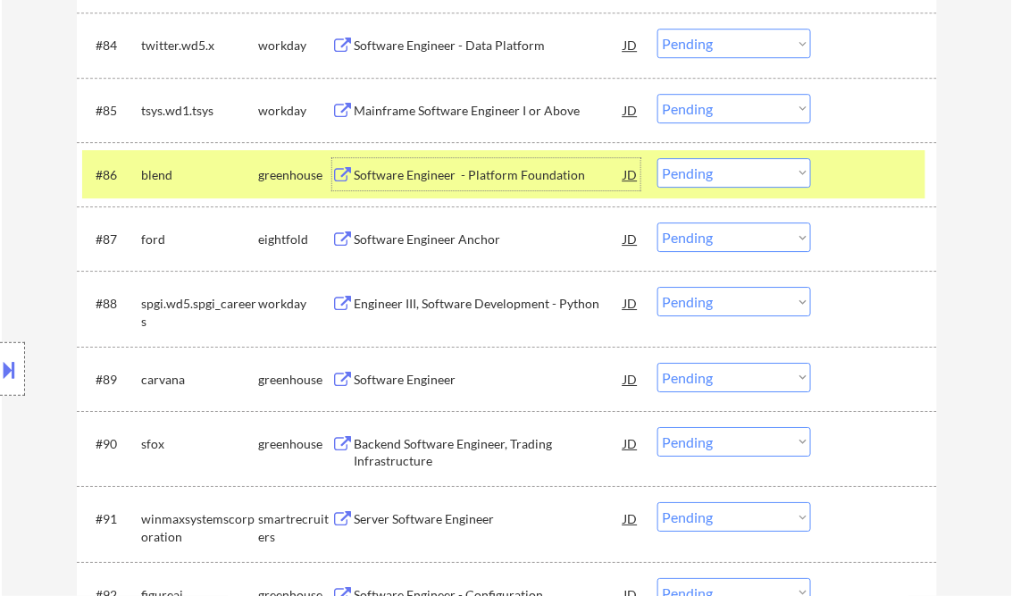
drag, startPoint x: 718, startPoint y: 171, endPoint x: 768, endPoint y: 183, distance: 51.5
click at [722, 171] on select "Choose an option... Pending Applied Excluded (Questions) Excluded (Expired) Exc…" at bounding box center [734, 172] width 154 height 29
click at [657, 158] on select "Choose an option... Pending Applied Excluded (Questions) Excluded (Expired) Exc…" at bounding box center [734, 172] width 154 height 29
select select ""pending""
